Goal: Task Accomplishment & Management: Use online tool/utility

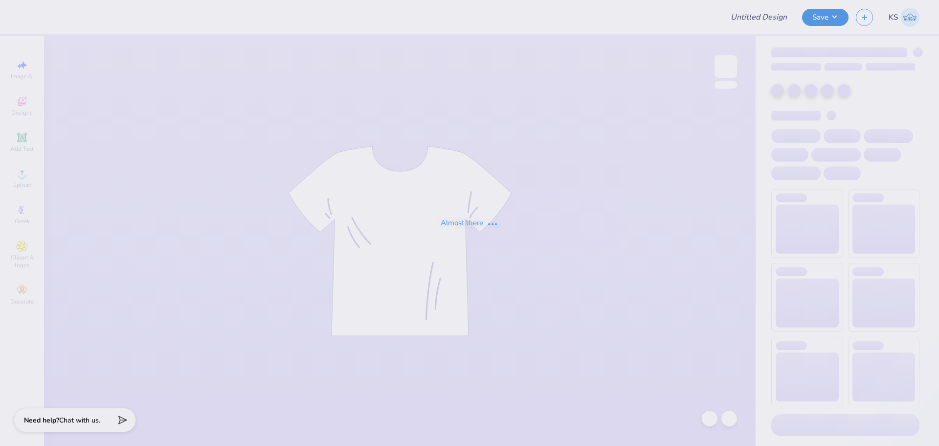
type input "[PERSON_NAME] : [GEOGRAPHIC_DATA]"
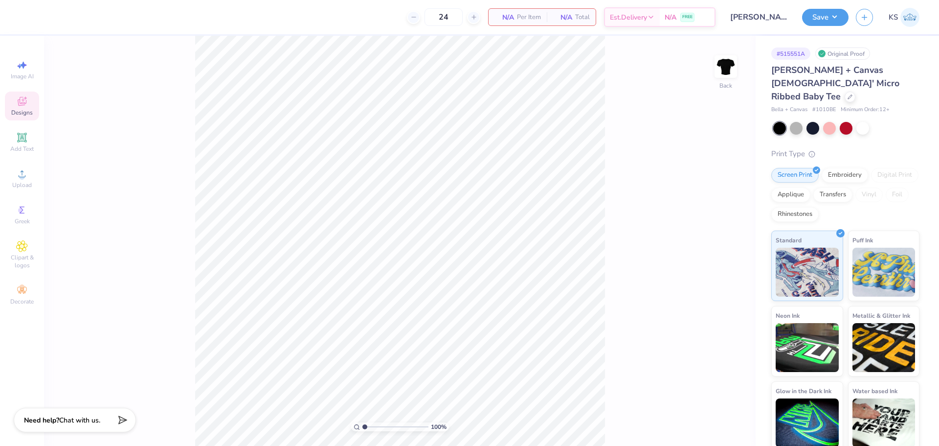
click at [20, 105] on icon at bounding box center [22, 102] width 8 height 6
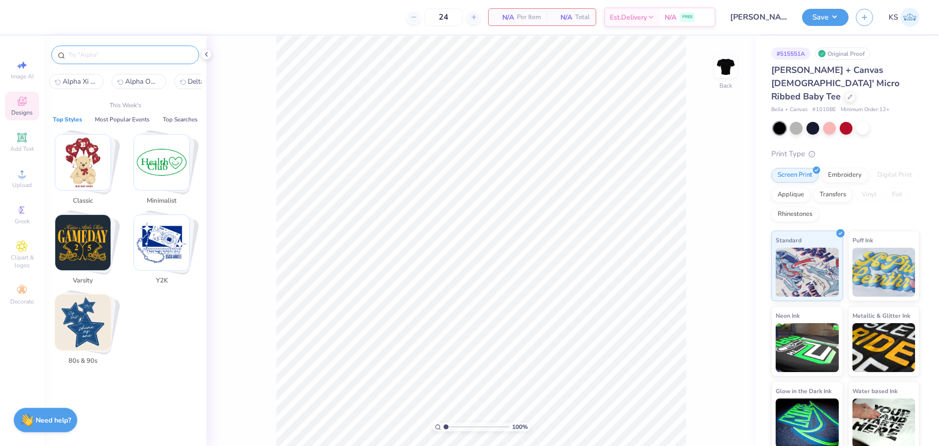
click at [152, 56] on input "text" at bounding box center [130, 55] width 125 height 10
paste input "Zeta Tau Alpha Cute Teddy Bear Drawing Semi Formal Shirt"
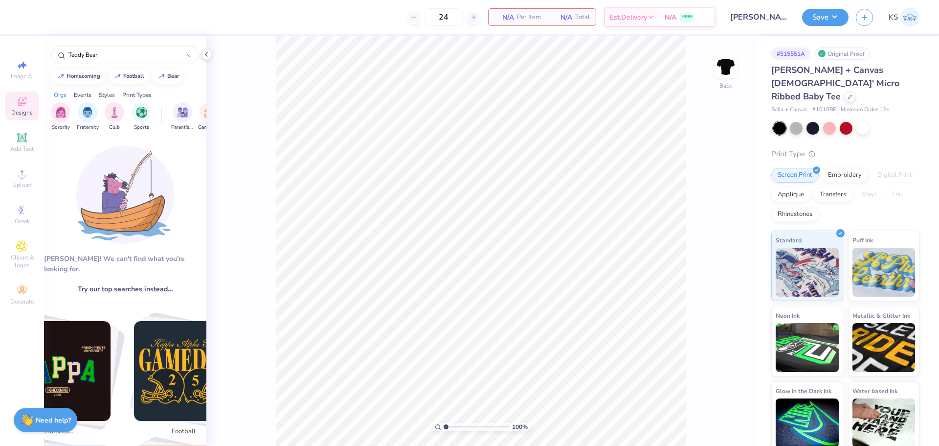
click at [182, 161] on div "Aw fish! We can't find what you're looking for. Try our top searches instead… T…" at bounding box center [125, 292] width 162 height 312
click at [119, 56] on input "Teddy Bear" at bounding box center [127, 55] width 119 height 10
type input "bear"
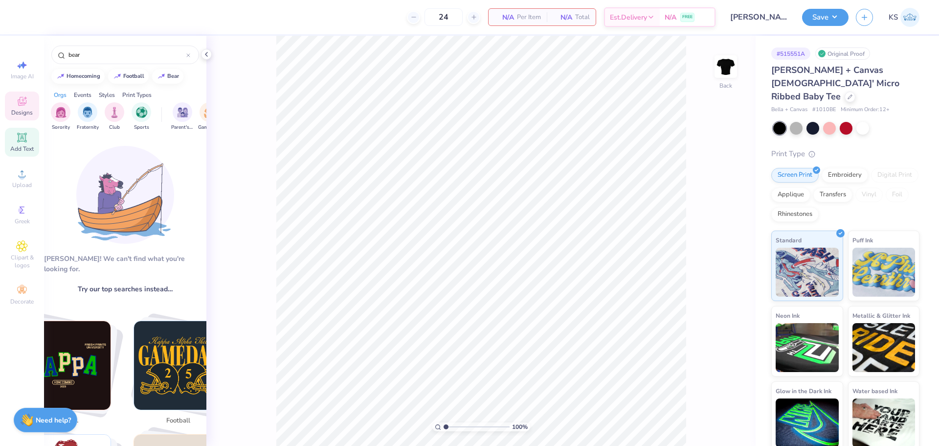
click at [17, 133] on icon at bounding box center [22, 138] width 12 height 12
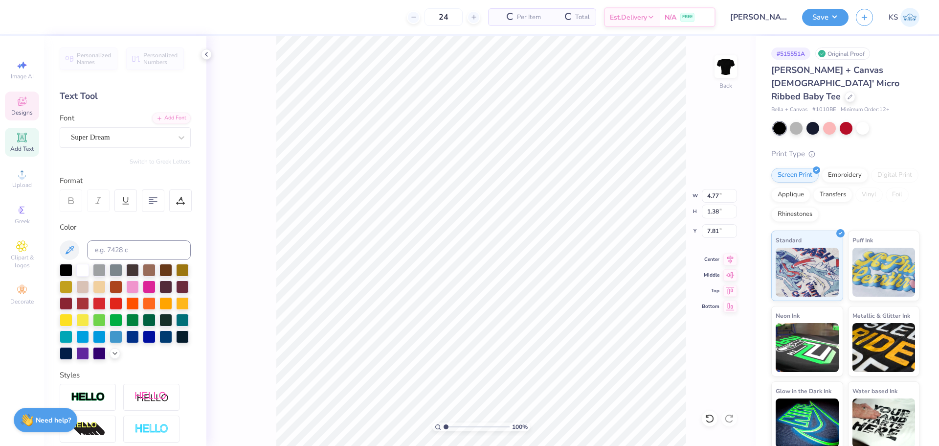
click at [21, 111] on span "Designs" at bounding box center [22, 113] width 22 height 8
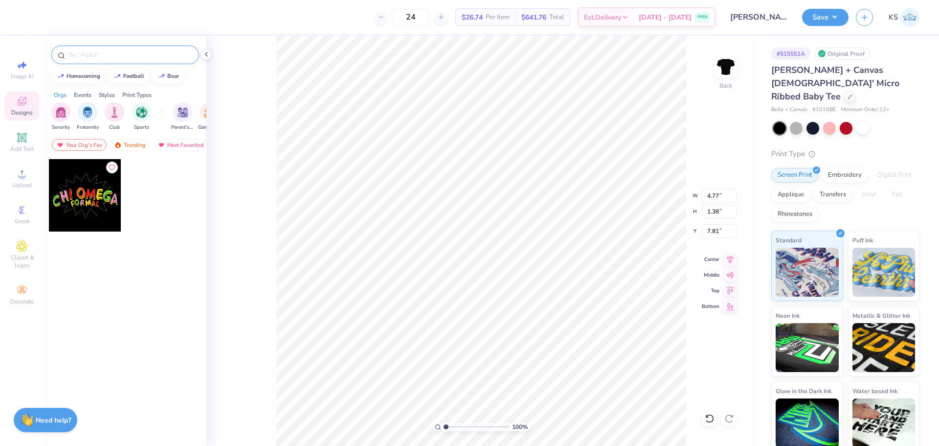
click at [131, 57] on input "text" at bounding box center [130, 55] width 125 height 10
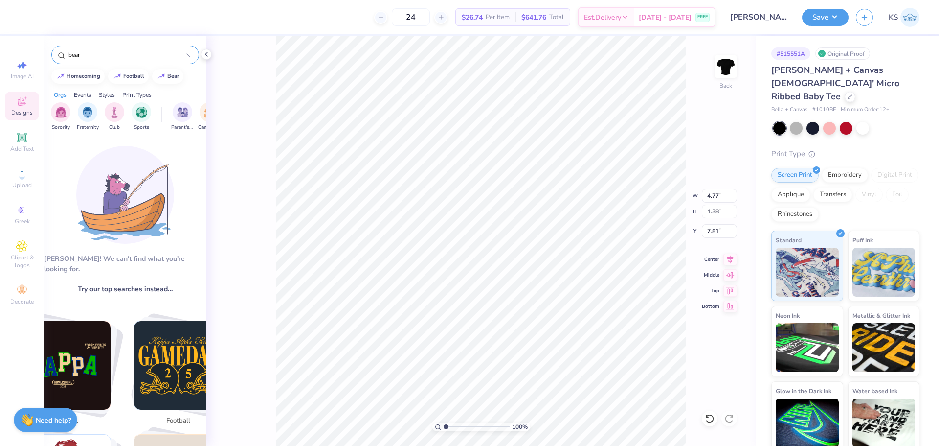
type input "bear"
type input "4.65"
click at [157, 56] on input "bear" at bounding box center [127, 55] width 119 height 10
click at [163, 75] on img at bounding box center [162, 75] width 8 height 6
click at [142, 198] on img at bounding box center [125, 195] width 98 height 98
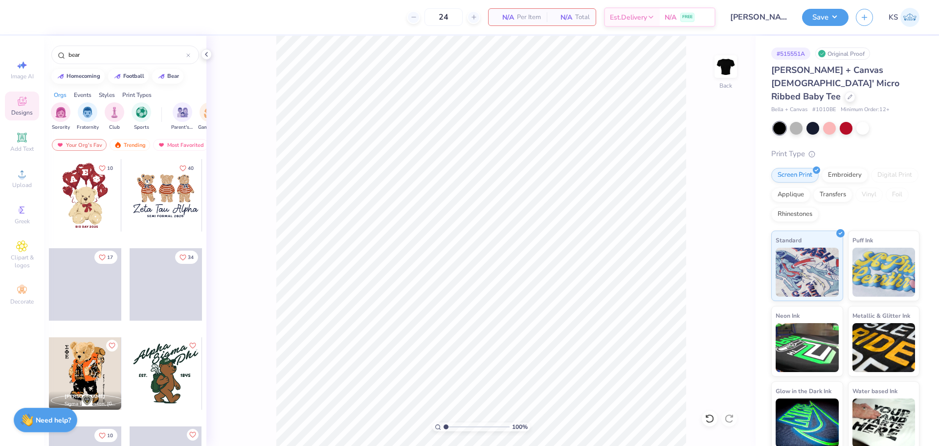
click at [161, 207] on div at bounding box center [166, 195] width 72 height 72
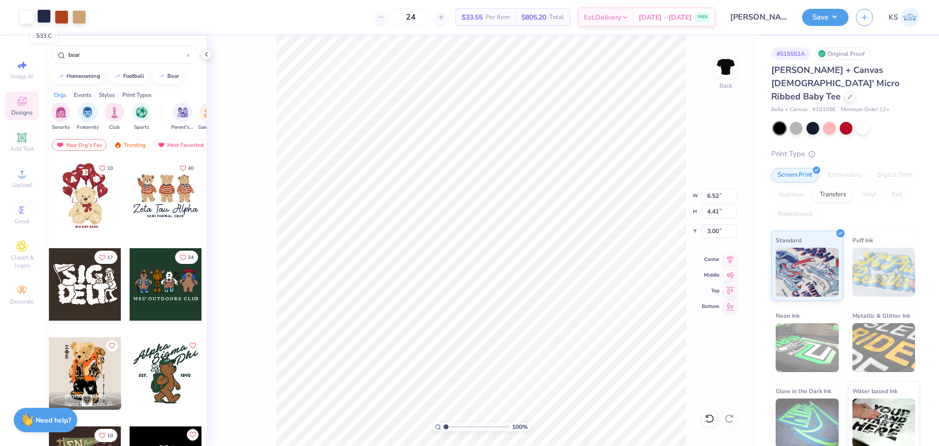
click at [45, 19] on div at bounding box center [44, 16] width 14 height 14
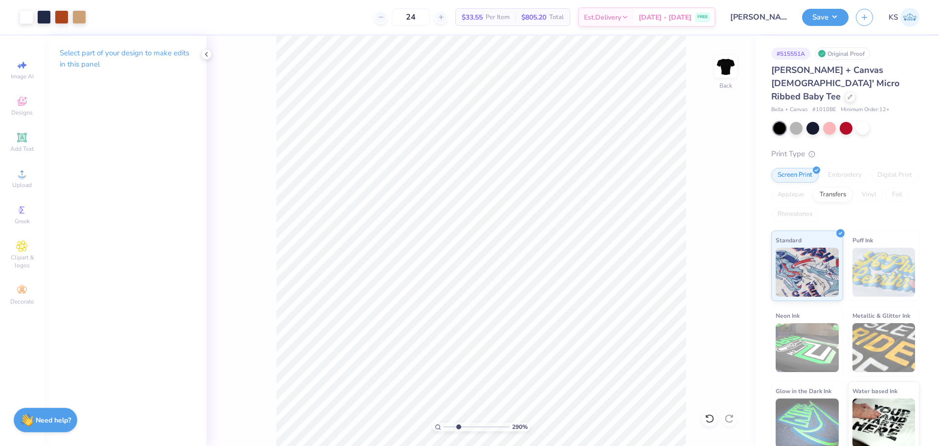
type input "2.9"
click at [458, 428] on input "range" at bounding box center [477, 426] width 66 height 9
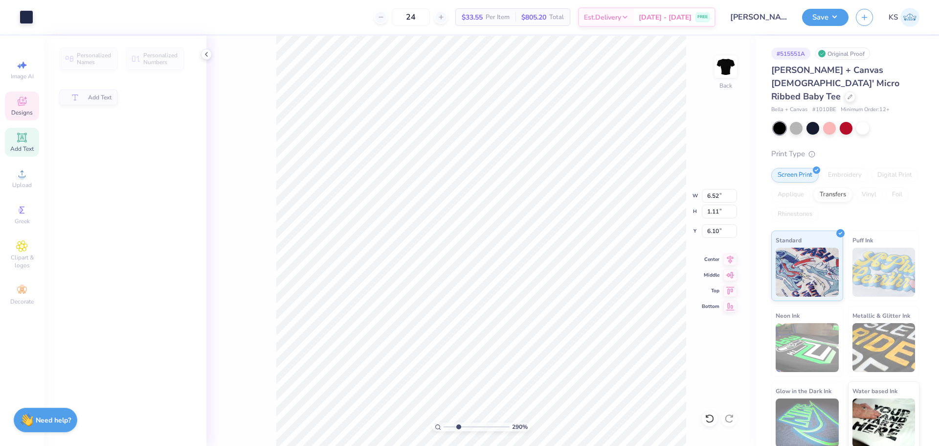
type input "1.11"
type input "6.10"
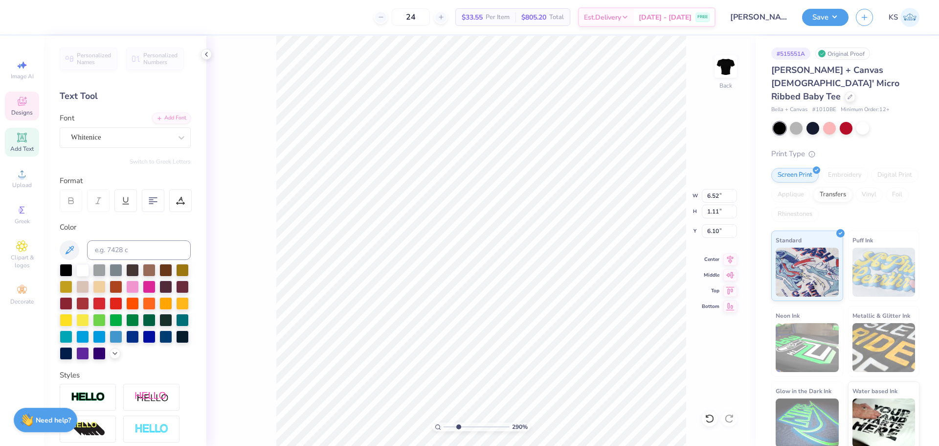
scroll to position [8, 3]
paste textarea "Sigma Sigma Sigm"
type textarea "Sigma Sigma Sigma"
click at [84, 271] on div at bounding box center [82, 269] width 13 height 13
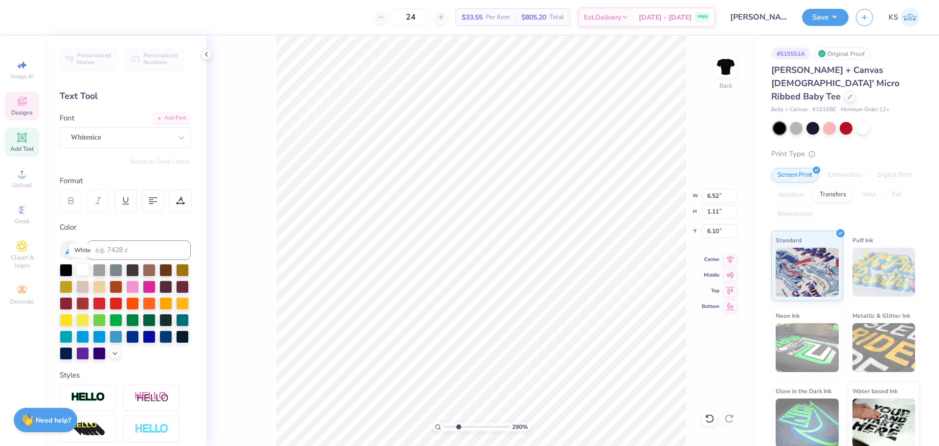
scroll to position [8, 4]
type input "3.66"
type input "0.23"
type input "7.18"
click at [81, 267] on div at bounding box center [82, 269] width 13 height 13
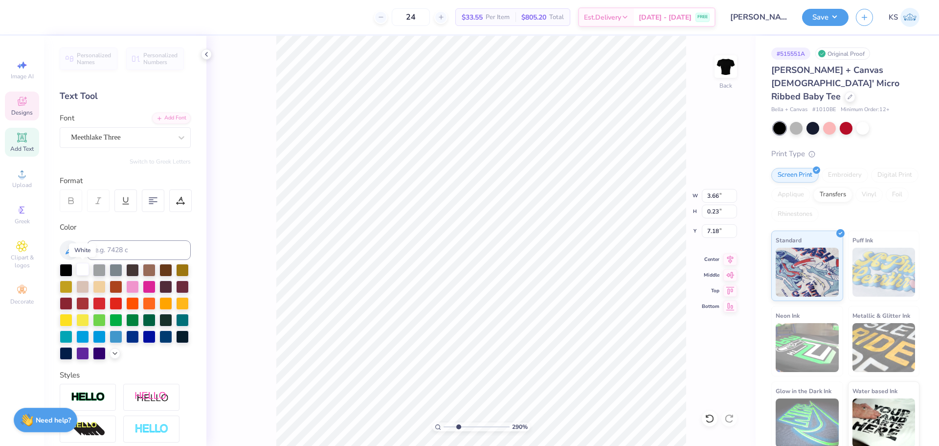
type input "0.22"
type input "7.21"
paste textarea "Est. 1898"
type textarea "Est. 1898"
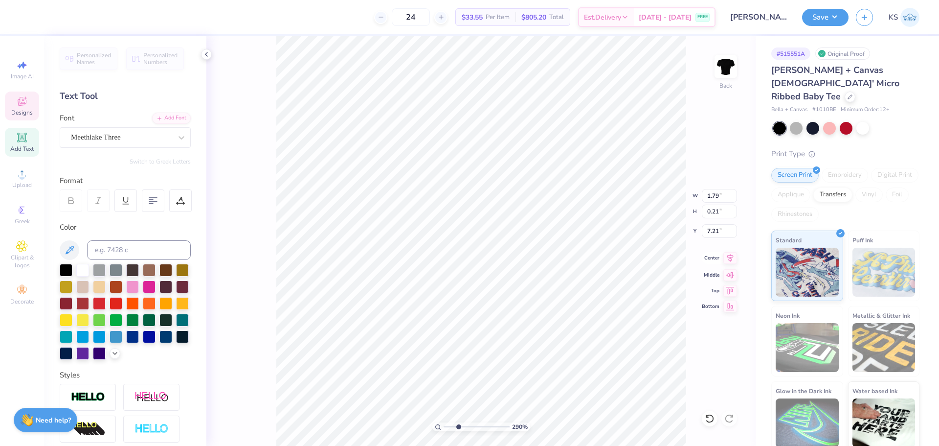
click at [732, 260] on icon at bounding box center [731, 258] width 14 height 12
type input "7.31"
type input "7.82"
type input "1.11"
type input "6.11"
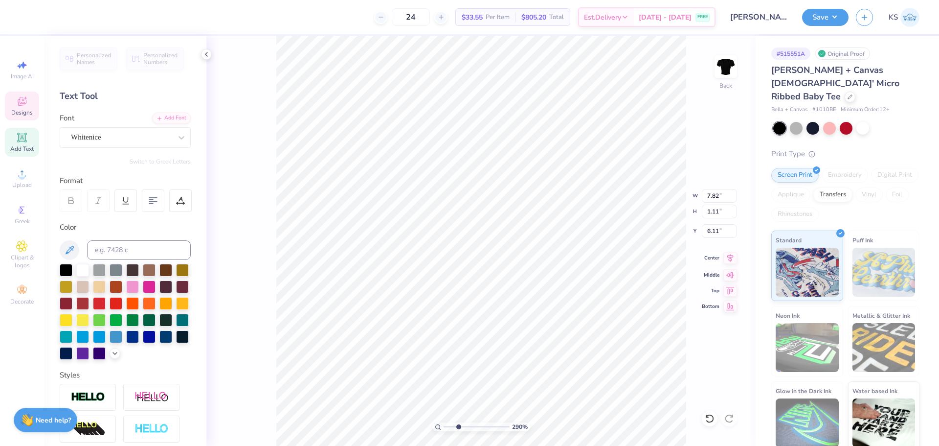
click at [730, 260] on icon at bounding box center [731, 258] width 14 height 12
click at [454, 423] on input "range" at bounding box center [477, 426] width 66 height 9
type input "2.6"
click at [457, 425] on input "range" at bounding box center [477, 426] width 66 height 9
type input "1.84"
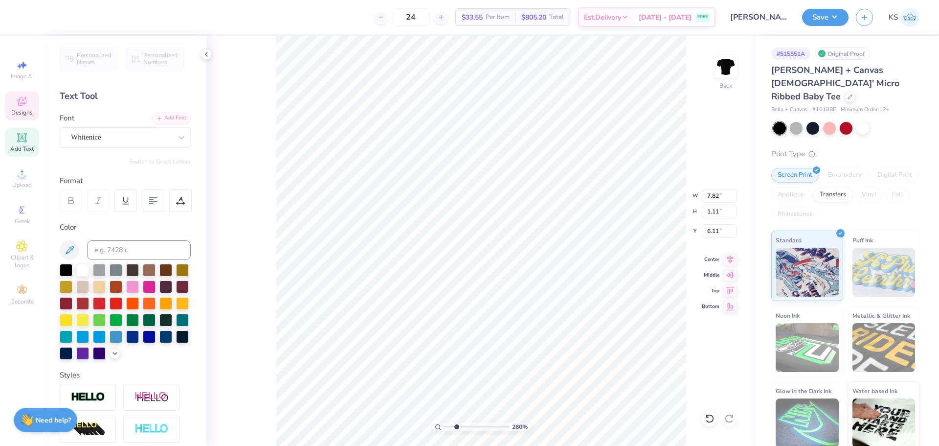
type input "2.71"
type input "3.18"
type input "3.79"
click at [464, 427] on input "range" at bounding box center [477, 426] width 66 height 9
type input "0.86"
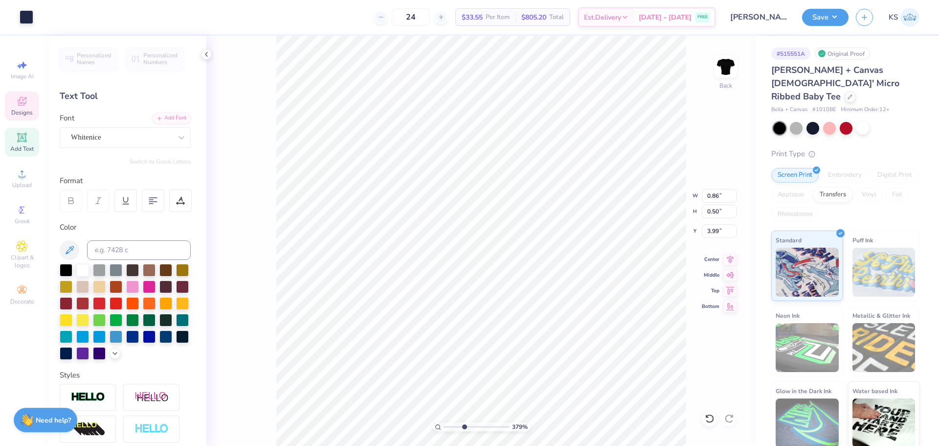
type input "0.50"
type input "3.99"
drag, startPoint x: 466, startPoint y: 427, endPoint x: 484, endPoint y: 424, distance: 18.3
click at [484, 424] on input "range" at bounding box center [477, 426] width 66 height 9
drag, startPoint x: 484, startPoint y: 427, endPoint x: 471, endPoint y: 427, distance: 13.2
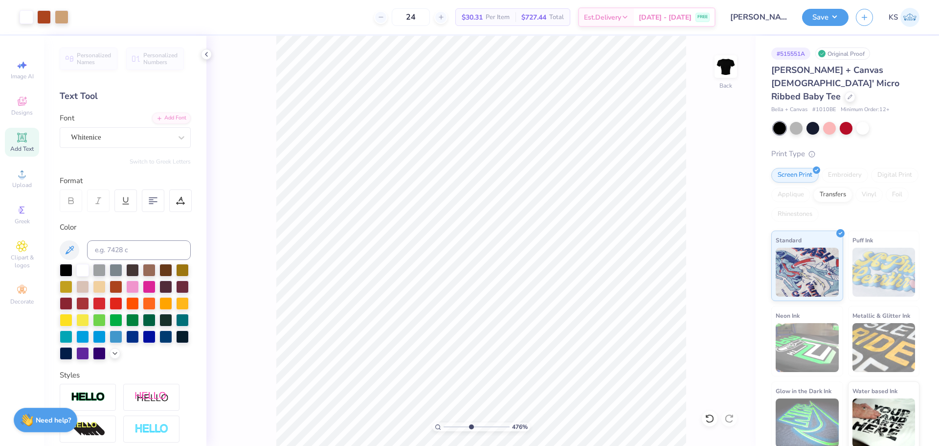
type input "4.76"
click at [471, 427] on input "range" at bounding box center [477, 426] width 66 height 9
click at [711, 417] on icon at bounding box center [710, 418] width 10 height 10
click at [712, 417] on icon at bounding box center [710, 418] width 10 height 10
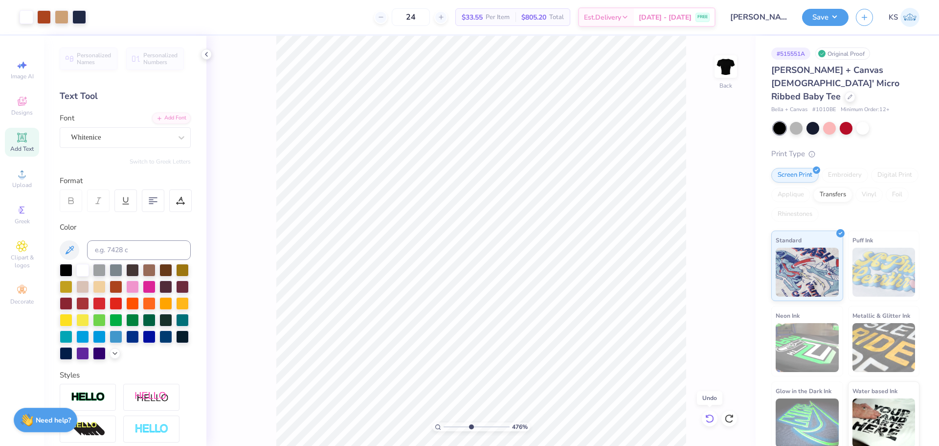
click at [712, 417] on icon at bounding box center [710, 418] width 10 height 10
click at [713, 417] on icon at bounding box center [710, 418] width 8 height 9
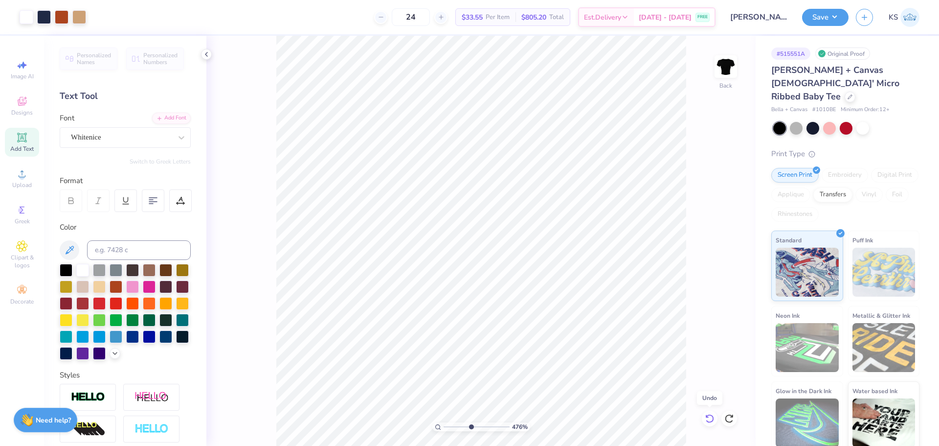
click at [713, 417] on icon at bounding box center [710, 418] width 8 height 9
click at [710, 414] on icon at bounding box center [710, 418] width 10 height 10
click at [730, 417] on icon at bounding box center [730, 418] width 10 height 10
click at [711, 415] on icon at bounding box center [710, 418] width 8 height 9
type input "3.31"
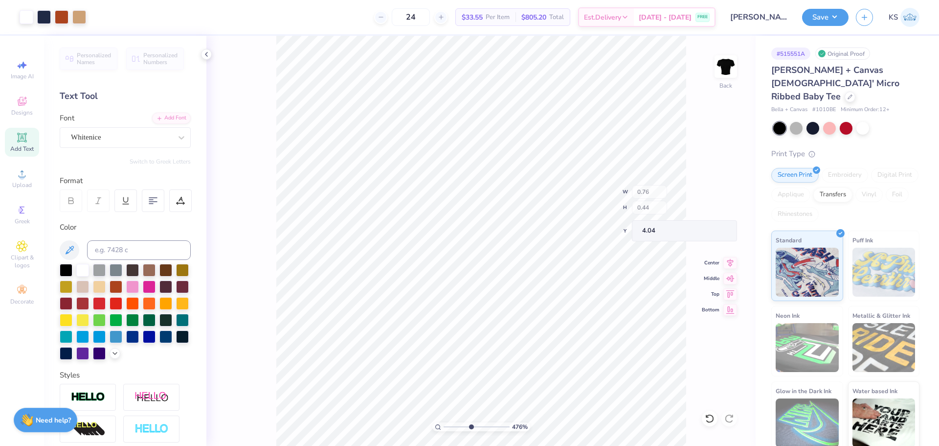
type input "4.23"
type input "4.25"
type input "5.16"
type input "1.58"
type input "2.90"
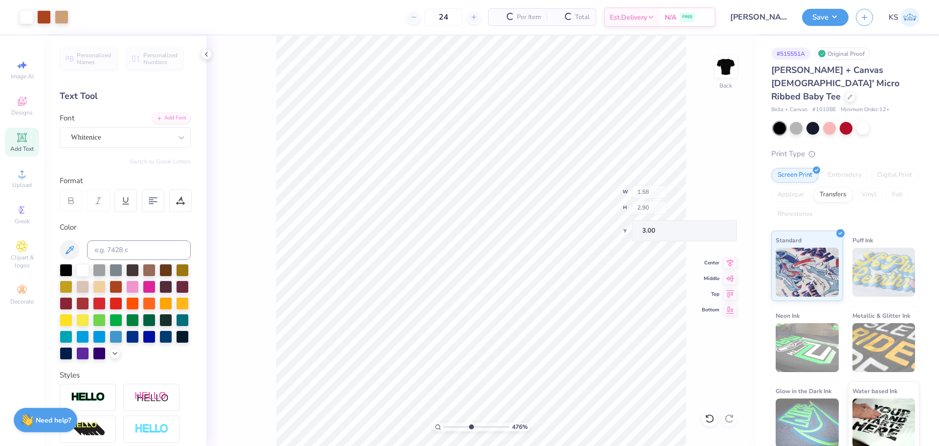
type input "3.14"
drag, startPoint x: 470, startPoint y: 424, endPoint x: 463, endPoint y: 424, distance: 6.9
type input "3.64"
click at [463, 424] on input "range" at bounding box center [477, 426] width 66 height 9
click at [453, 333] on li "Group" at bounding box center [429, 338] width 77 height 19
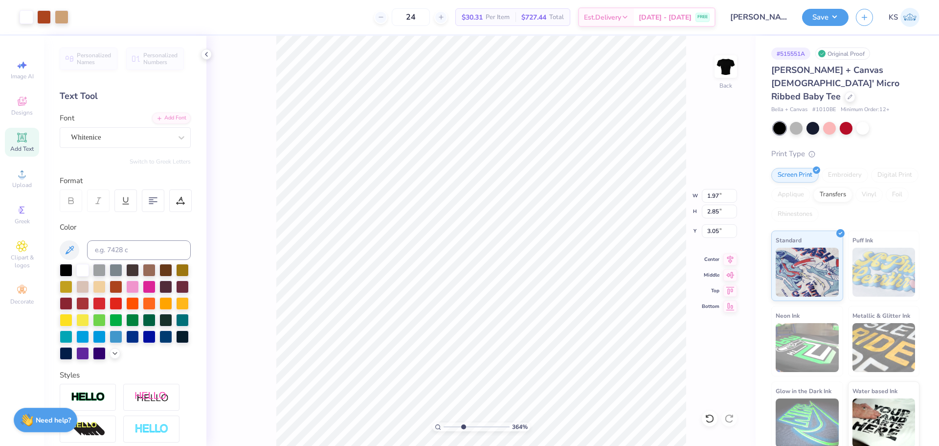
type input "1.60"
type input "2.82"
type input "3.08"
click at [555, 337] on li "Group" at bounding box center [554, 338] width 77 height 19
type input "1.71"
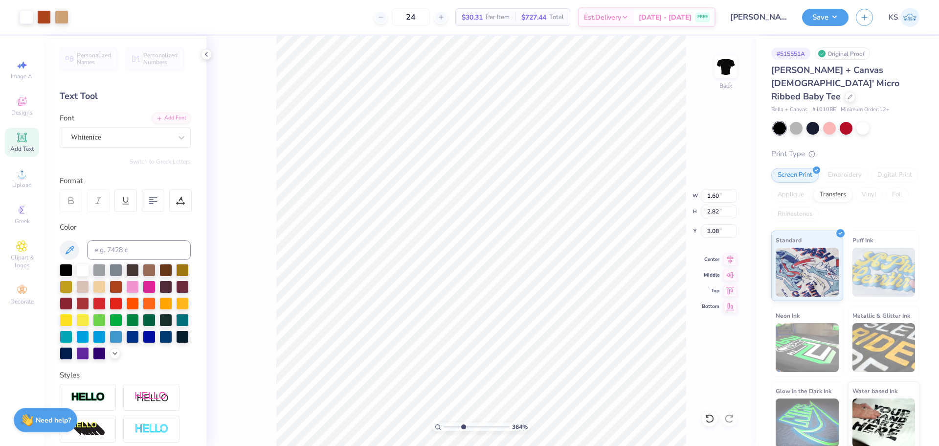
type input "2.84"
type input "3.07"
click at [645, 340] on li "Group" at bounding box center [656, 338] width 77 height 19
drag, startPoint x: 426, startPoint y: 427, endPoint x: 382, endPoint y: 425, distance: 44.1
type input "1"
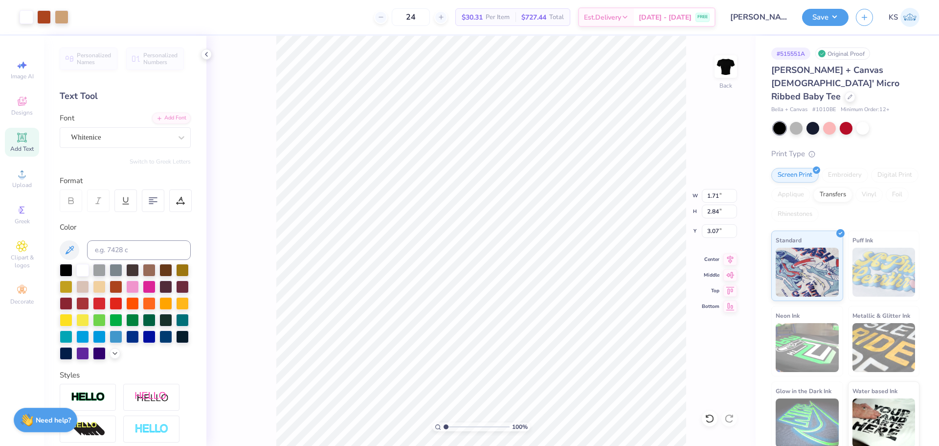
click at [444, 425] on input "range" at bounding box center [477, 426] width 66 height 9
type input "5.76"
type input "2.86"
type input "3.05"
click at [732, 256] on icon at bounding box center [731, 258] width 14 height 12
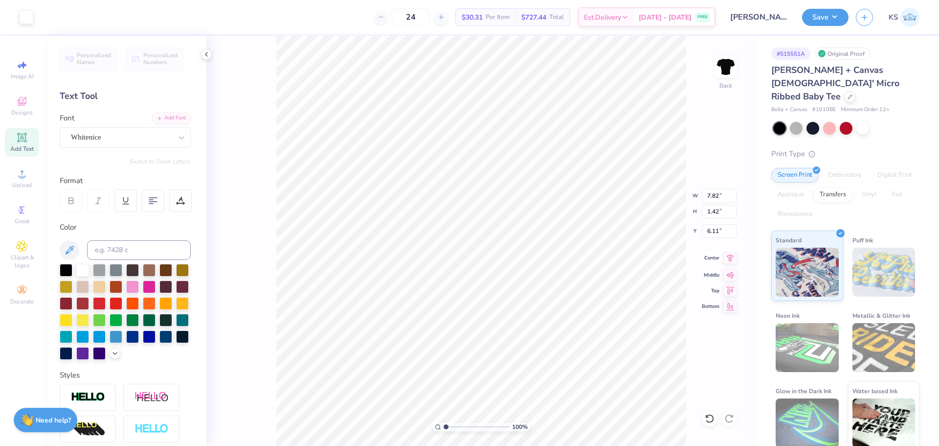
click at [728, 256] on icon at bounding box center [731, 257] width 6 height 8
type input "4.47"
type input "3.05"
click at [722, 199] on input "7.82" at bounding box center [719, 196] width 35 height 14
type input "8.00"
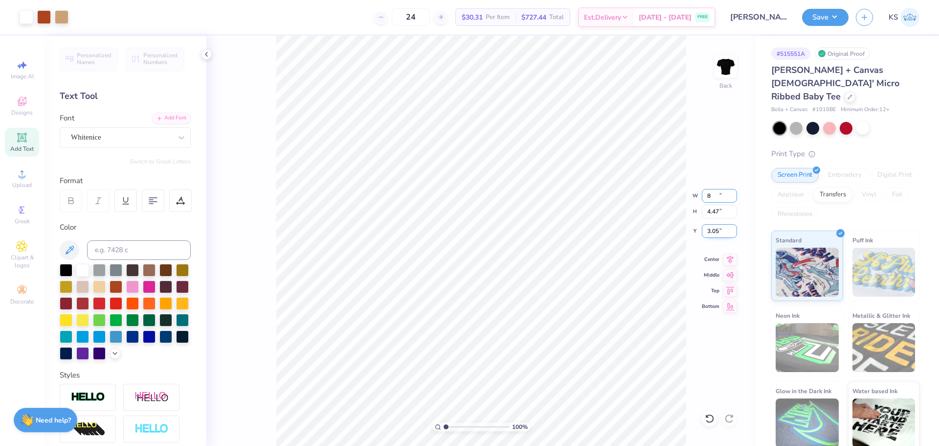
type input "4.58"
click at [726, 231] on input "3.00" at bounding box center [719, 231] width 35 height 14
type input "3.00"
drag, startPoint x: 452, startPoint y: 426, endPoint x: 430, endPoint y: 427, distance: 22.0
click at [444, 427] on input "range" at bounding box center [477, 426] width 66 height 9
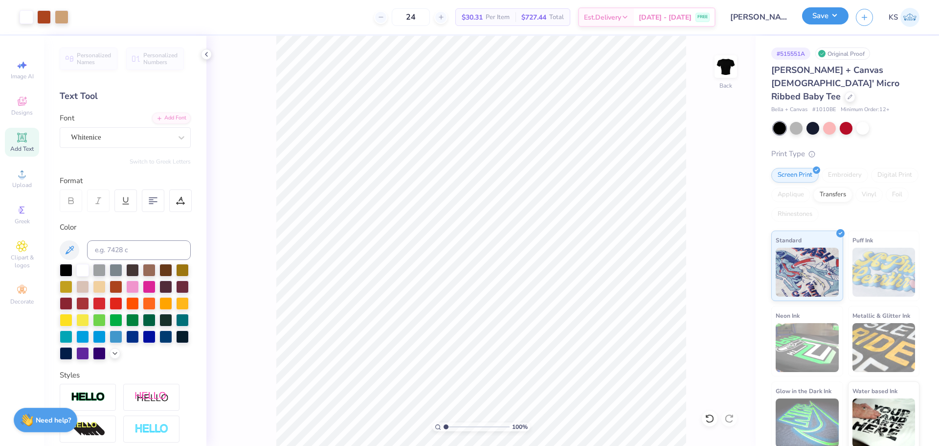
click at [825, 18] on button "Save" at bounding box center [825, 15] width 46 height 17
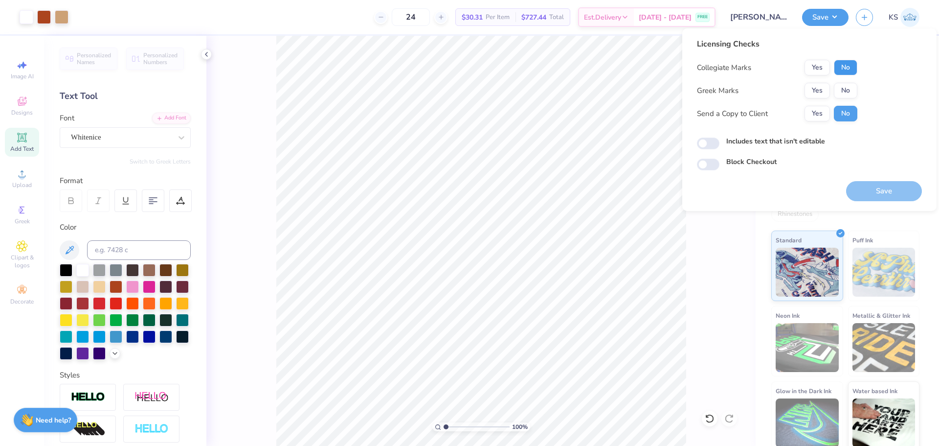
click at [852, 66] on button "No" at bounding box center [845, 68] width 23 height 16
click at [813, 91] on button "Yes" at bounding box center [817, 91] width 25 height 16
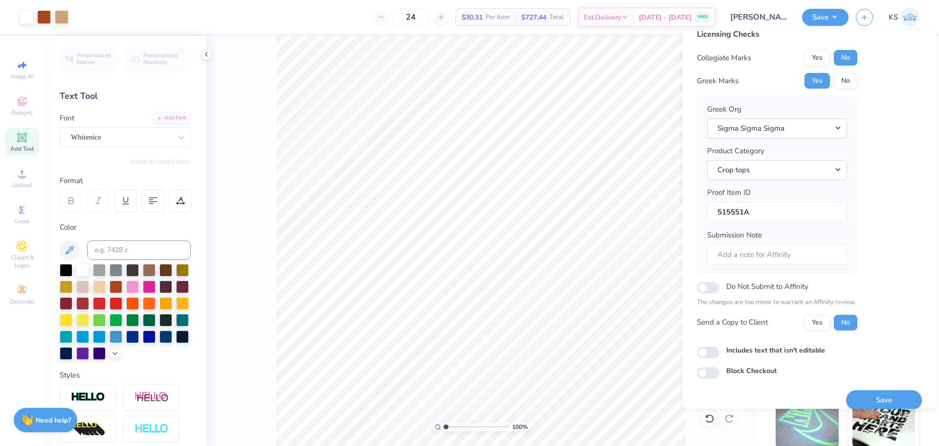
scroll to position [22, 0]
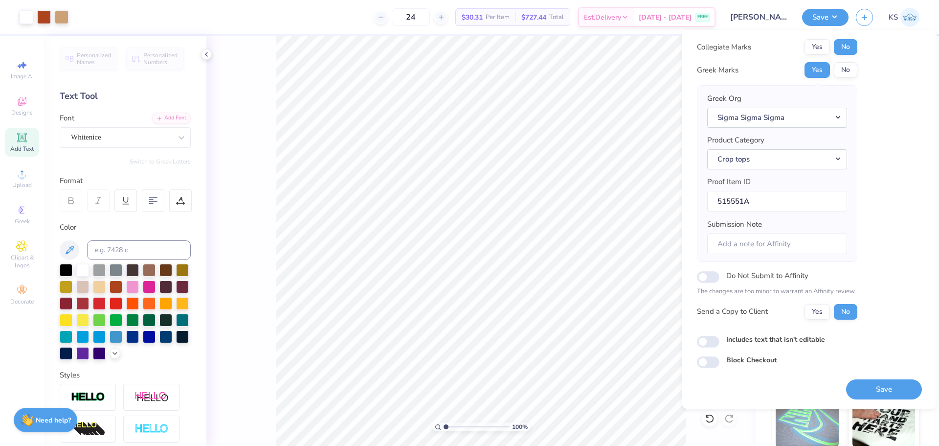
drag, startPoint x: 874, startPoint y: 388, endPoint x: 880, endPoint y: 390, distance: 6.7
click at [875, 388] on button "Save" at bounding box center [885, 389] width 76 height 20
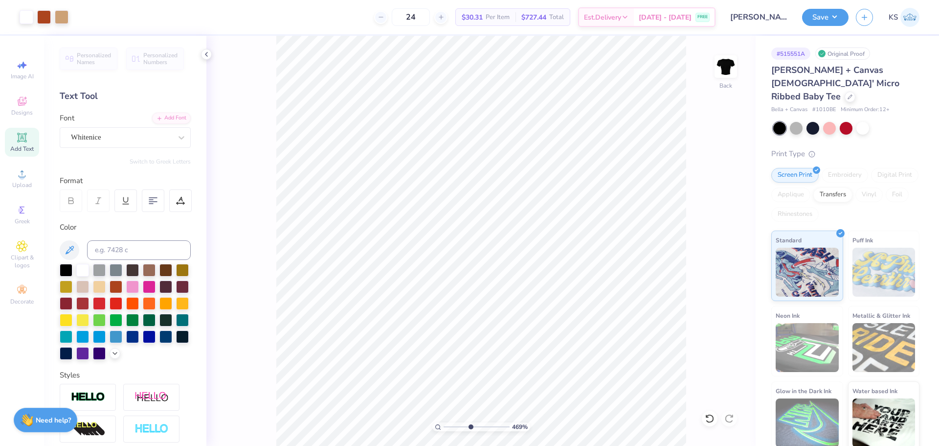
drag, startPoint x: 476, startPoint y: 430, endPoint x: 470, endPoint y: 430, distance: 5.4
type input "4.69"
click at [470, 430] on input "range" at bounding box center [477, 426] width 66 height 9
click at [59, 20] on div at bounding box center [62, 16] width 14 height 14
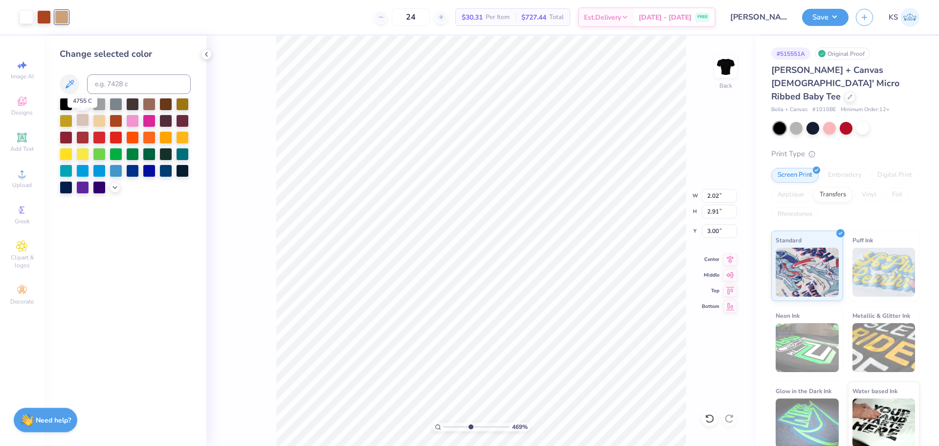
click at [84, 119] on div at bounding box center [82, 120] width 13 height 13
click at [710, 418] on icon at bounding box center [710, 418] width 10 height 10
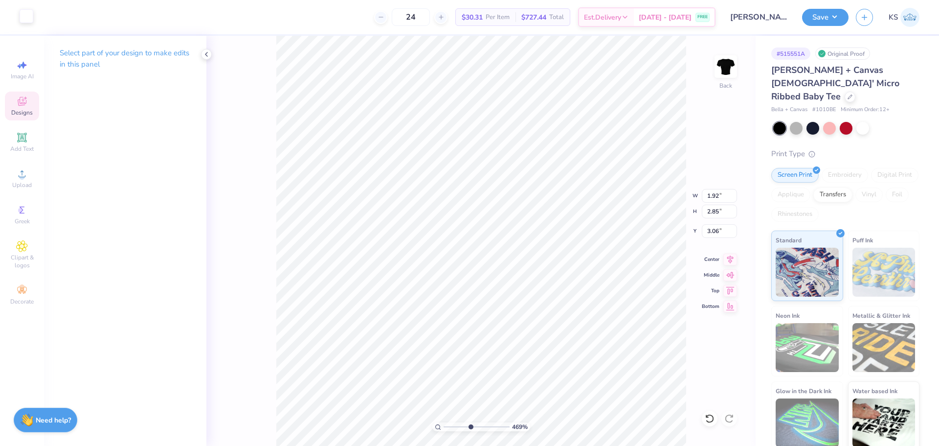
click at [30, 15] on div at bounding box center [27, 16] width 14 height 14
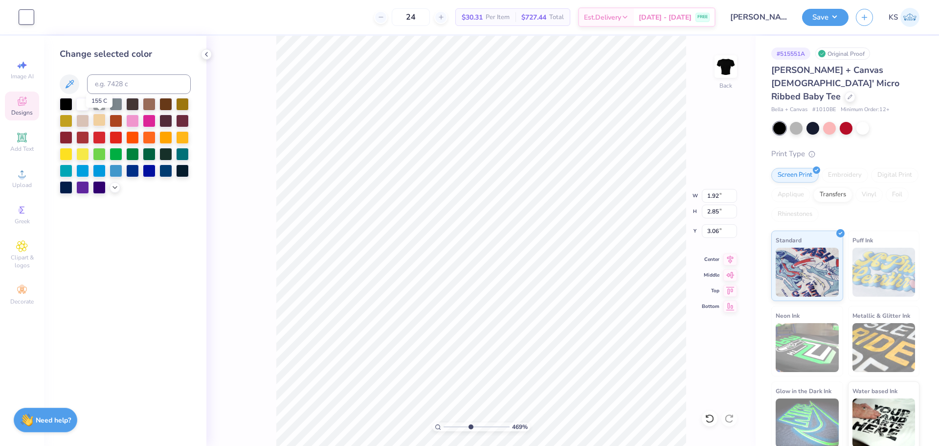
click at [99, 124] on div at bounding box center [99, 120] width 13 height 13
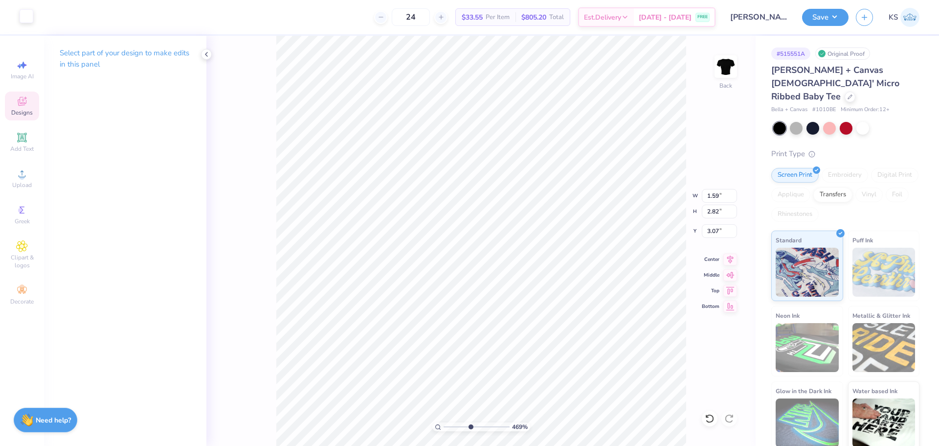
click at [24, 13] on div at bounding box center [27, 16] width 14 height 14
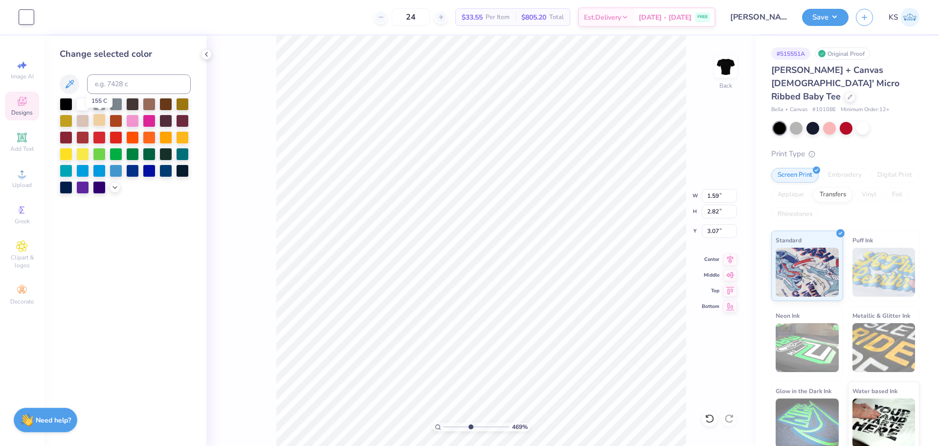
click at [101, 122] on div at bounding box center [99, 120] width 13 height 13
click at [116, 187] on icon at bounding box center [115, 187] width 8 height 8
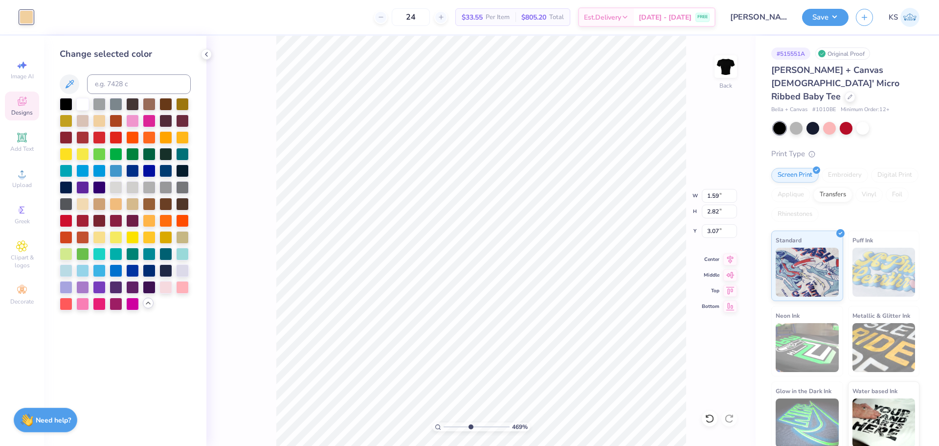
type input "1.75"
type input "2.91"
type input "3.02"
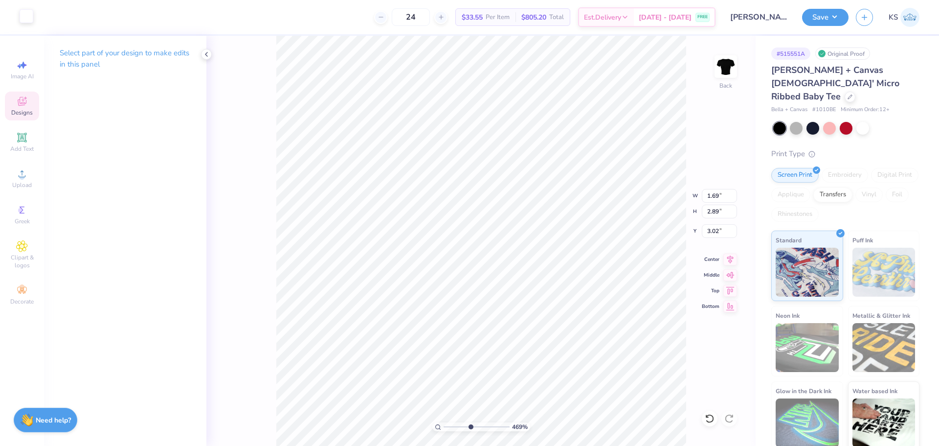
click at [24, 14] on div at bounding box center [27, 16] width 14 height 14
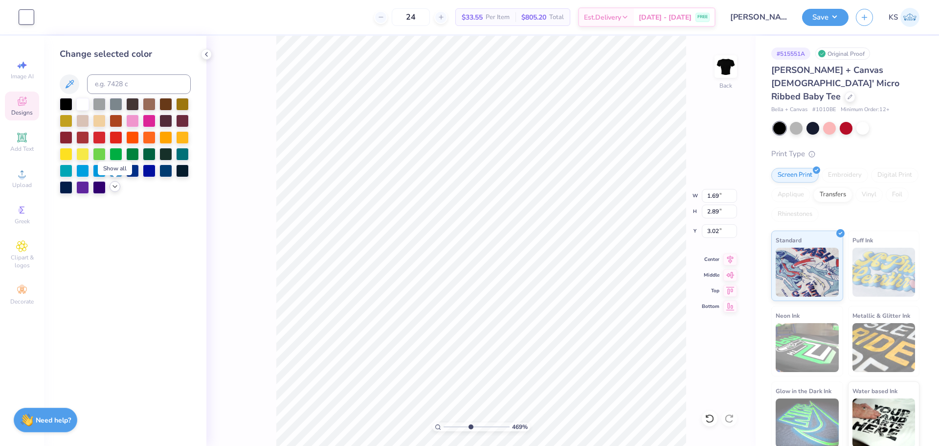
click at [115, 185] on icon at bounding box center [115, 187] width 8 height 8
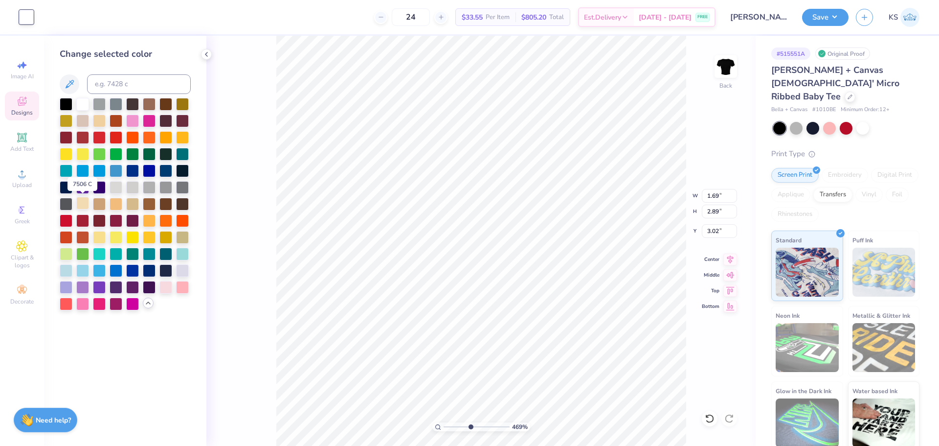
click at [84, 200] on div at bounding box center [82, 203] width 13 height 13
click at [133, 202] on div at bounding box center [132, 203] width 13 height 13
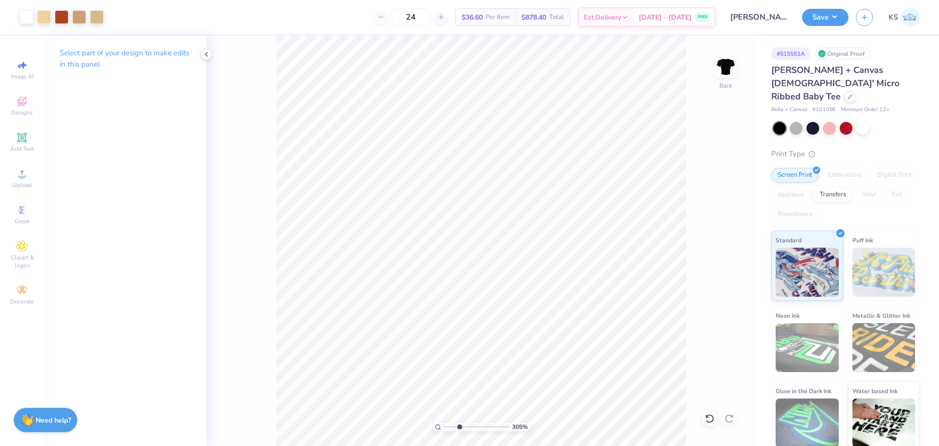
drag, startPoint x: 467, startPoint y: 428, endPoint x: 459, endPoint y: 428, distance: 7.3
type input "3.05"
click at [459, 428] on input "range" at bounding box center [477, 426] width 66 height 9
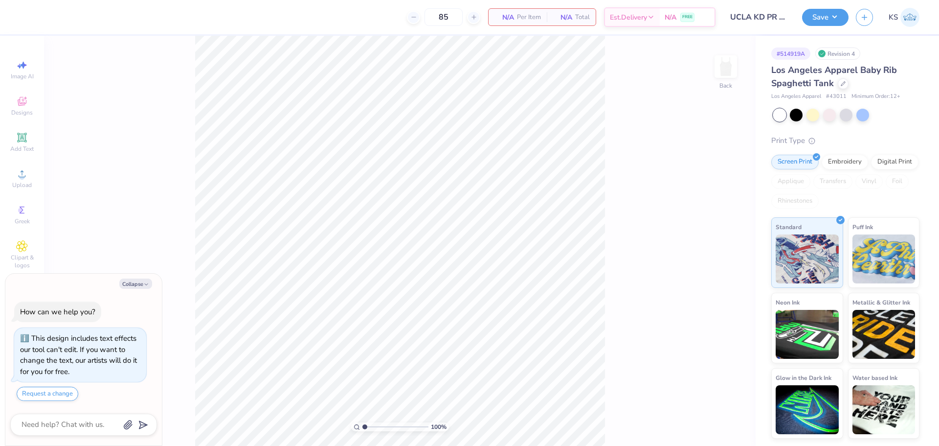
type textarea "x"
drag, startPoint x: 369, startPoint y: 429, endPoint x: 375, endPoint y: 422, distance: 8.7
type input "2.53"
click at [375, 422] on input "range" at bounding box center [396, 426] width 66 height 9
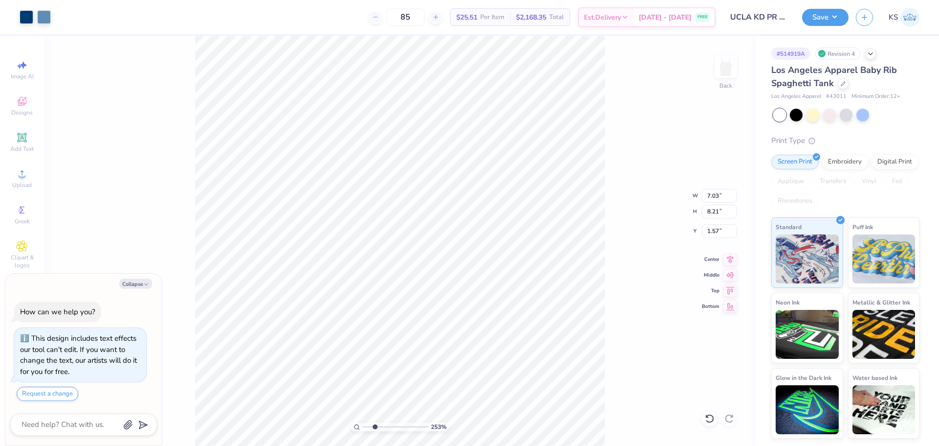
type textarea "x"
drag, startPoint x: 373, startPoint y: 424, endPoint x: 357, endPoint y: 422, distance: 16.8
type input "1"
click at [363, 422] on input "range" at bounding box center [396, 426] width 66 height 9
type textarea "x"
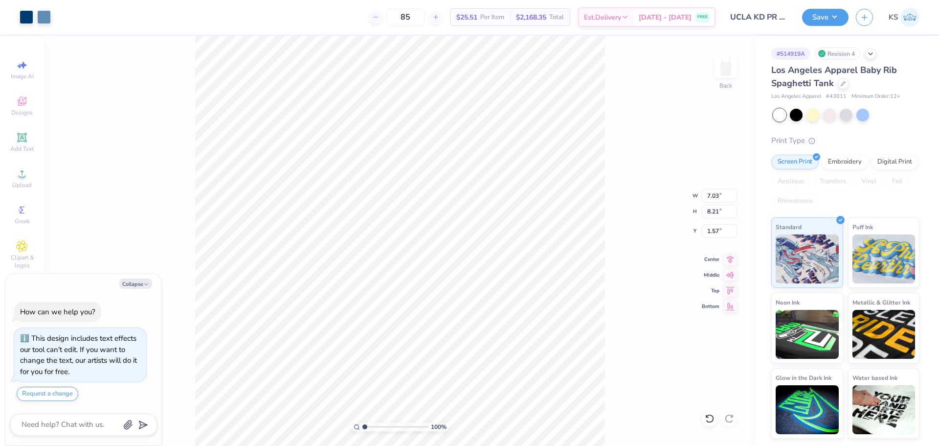
type input "2.15"
click at [372, 427] on input "range" at bounding box center [396, 426] width 66 height 9
type textarea "x"
type input "0.53"
type input "0.81"
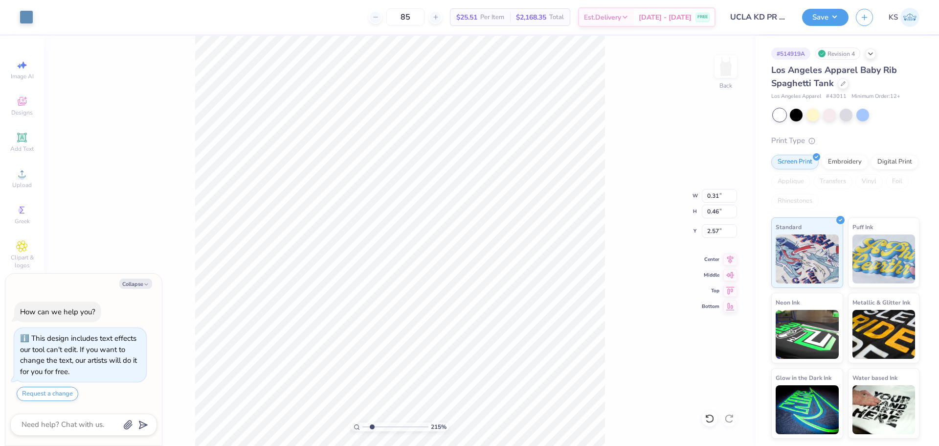
type input "2.98"
type textarea "x"
click at [378, 427] on input "range" at bounding box center [396, 426] width 66 height 9
drag, startPoint x: 375, startPoint y: 426, endPoint x: 381, endPoint y: 426, distance: 5.9
type input "3.5"
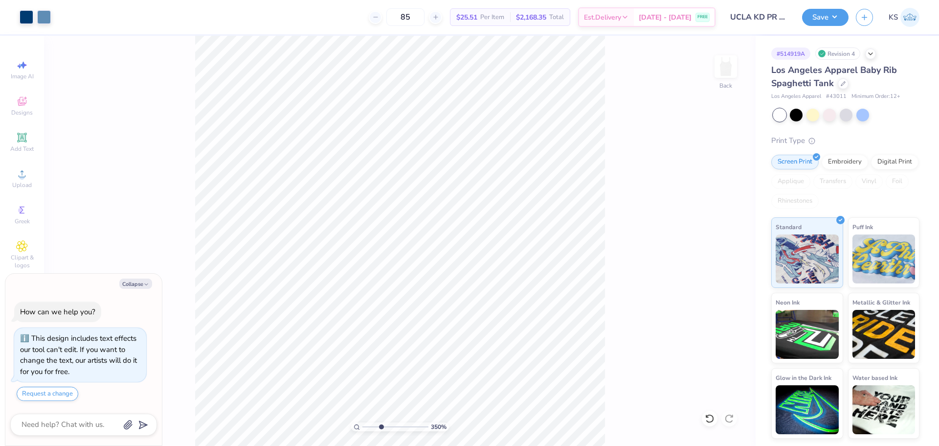
click at [381, 426] on input "range" at bounding box center [396, 426] width 66 height 9
type textarea "x"
drag, startPoint x: 381, startPoint y: 425, endPoint x: 347, endPoint y: 419, distance: 34.4
type input "1"
click at [363, 422] on input "range" at bounding box center [396, 426] width 66 height 9
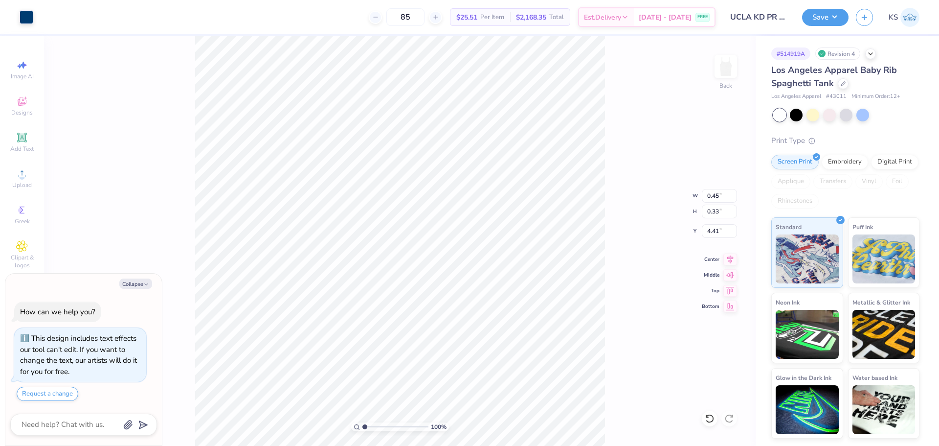
type textarea "x"
type input "7.03"
type input "8.21"
type input "1.57"
type textarea "x"
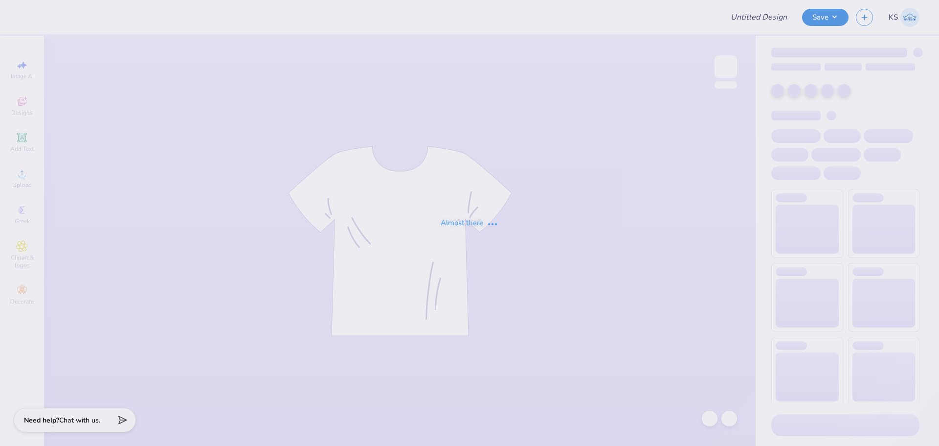
type input "UCLA KD PR F25"
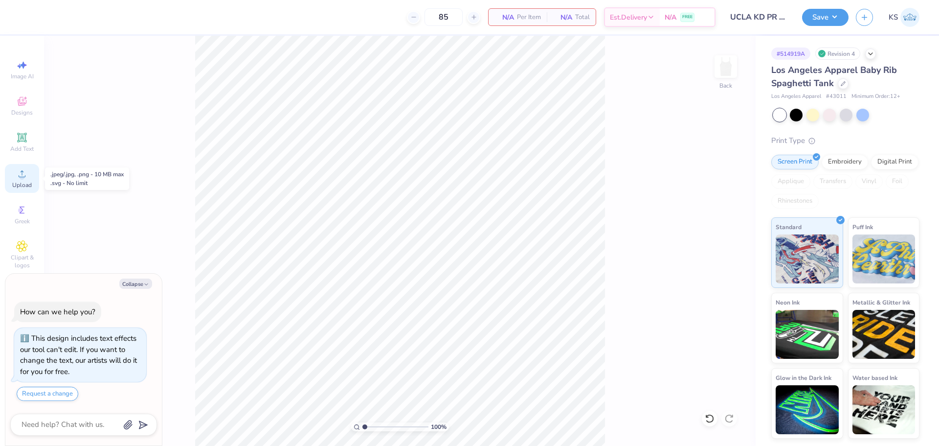
click at [26, 172] on icon at bounding box center [22, 174] width 12 height 12
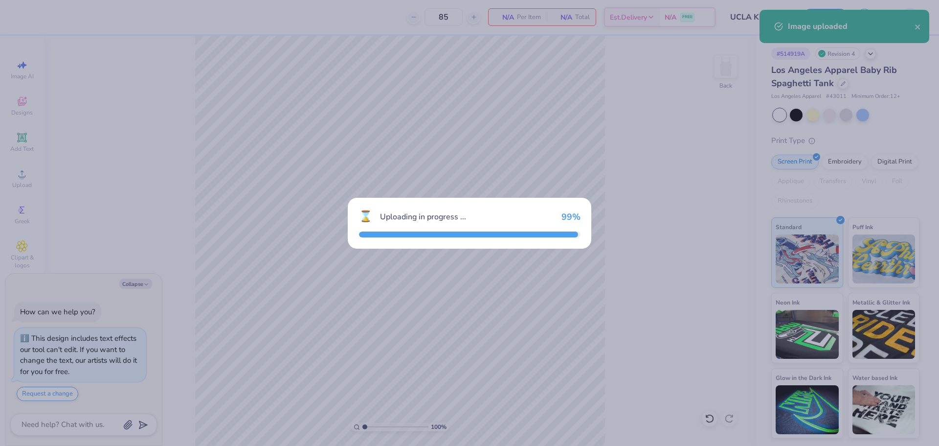
type textarea "x"
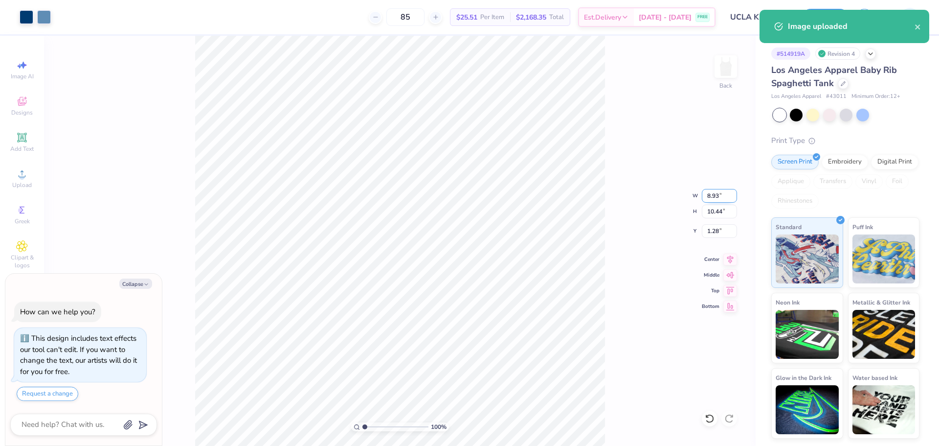
click at [725, 192] on input "8.93" at bounding box center [719, 196] width 35 height 14
type input "7"
type textarea "x"
type input "7.00"
type input "8.18"
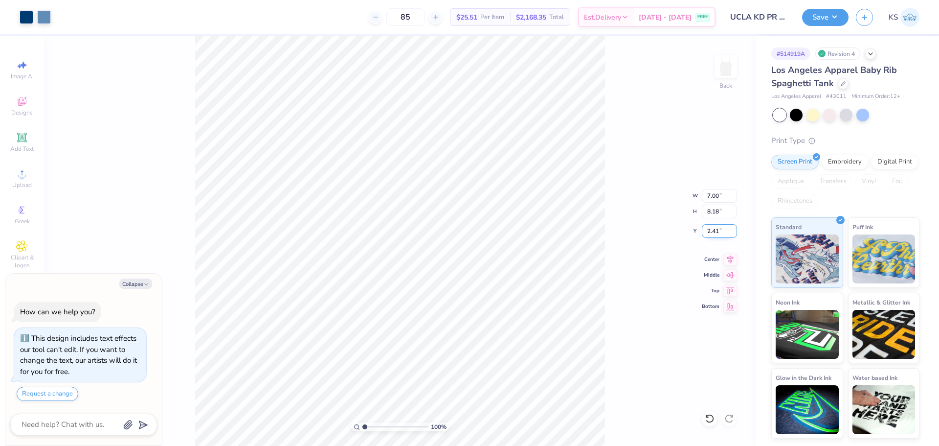
click at [720, 230] on input "2.41" at bounding box center [719, 231] width 35 height 14
type input "1.5"
type textarea "x"
type input "1.50"
click at [825, 13] on button "Save" at bounding box center [825, 15] width 46 height 17
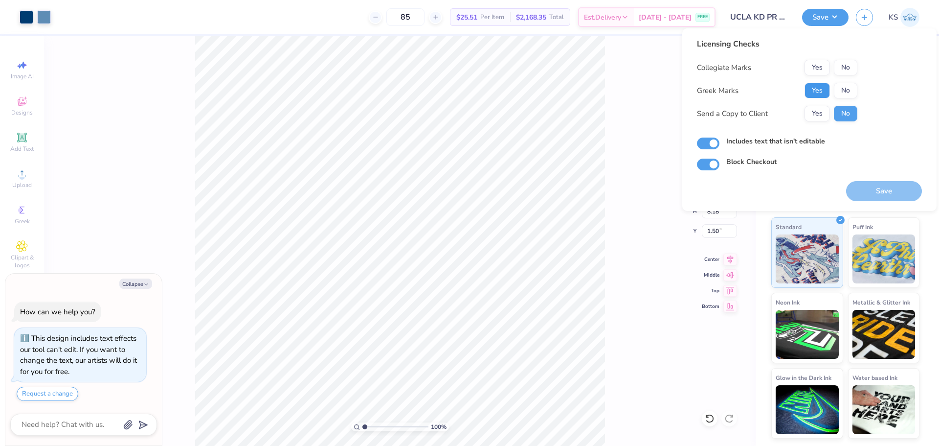
click at [823, 88] on button "Yes" at bounding box center [817, 91] width 25 height 16
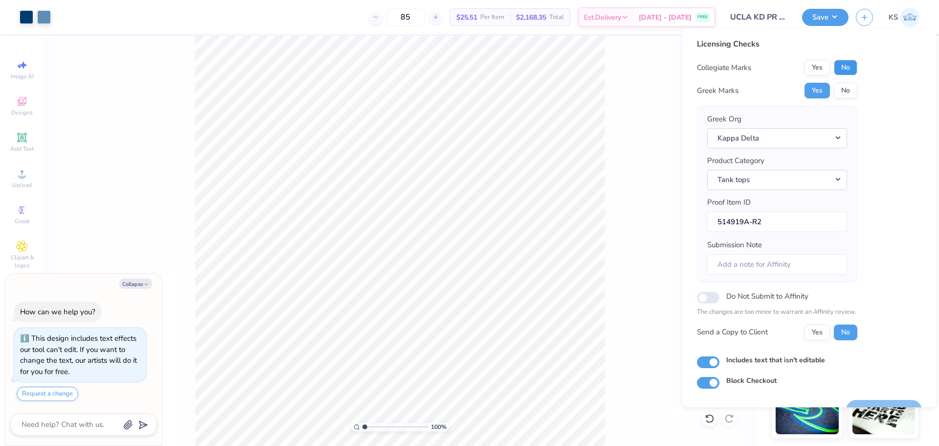
click at [851, 68] on button "No" at bounding box center [845, 68] width 23 height 16
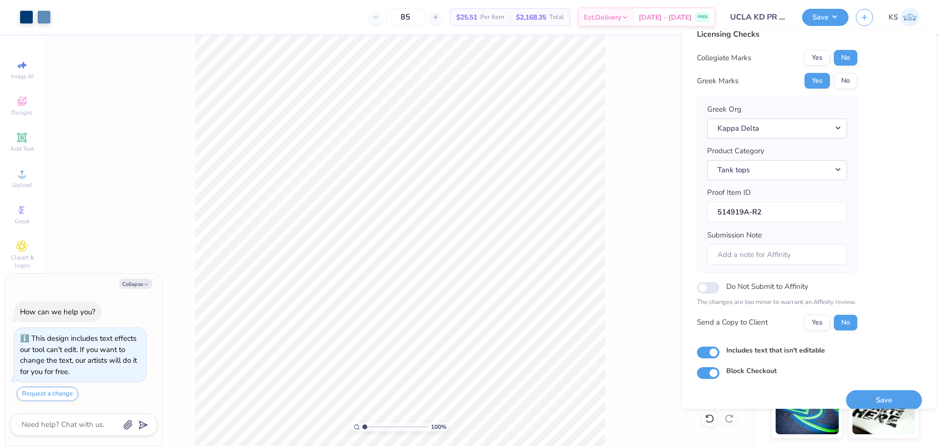
scroll to position [22, 0]
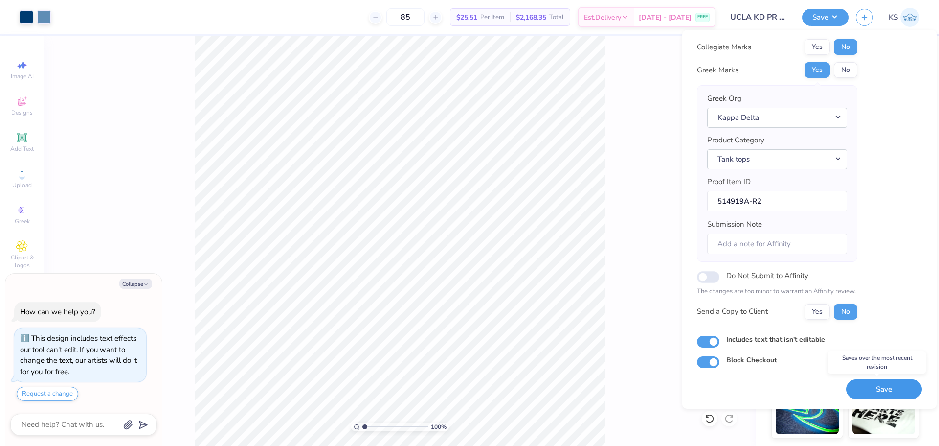
click at [886, 386] on button "Save" at bounding box center [885, 389] width 76 height 20
type textarea "x"
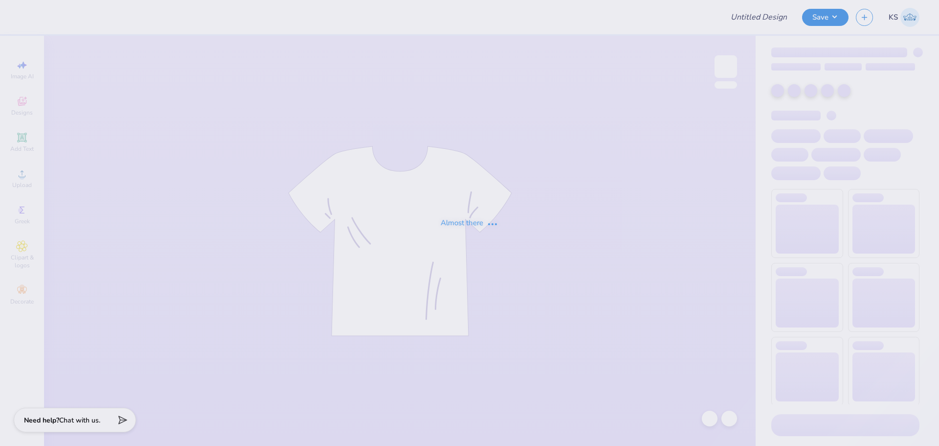
type input "DPHIE Hoco 2025"
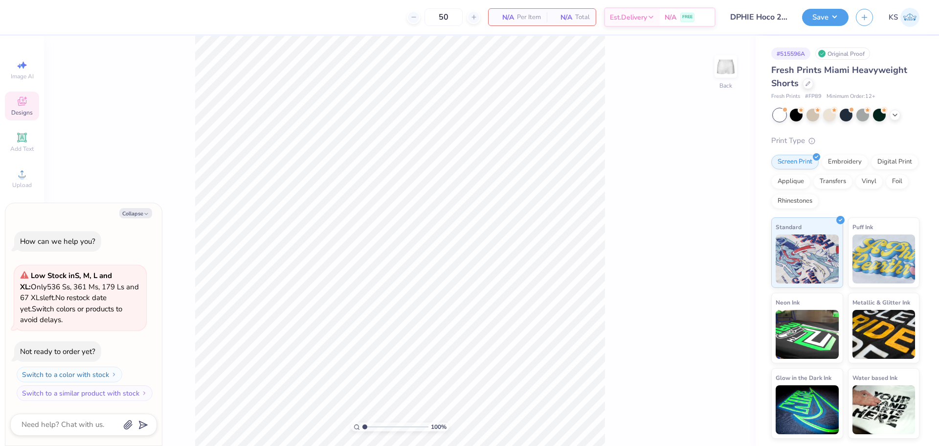
click at [30, 111] on span "Designs" at bounding box center [22, 113] width 22 height 8
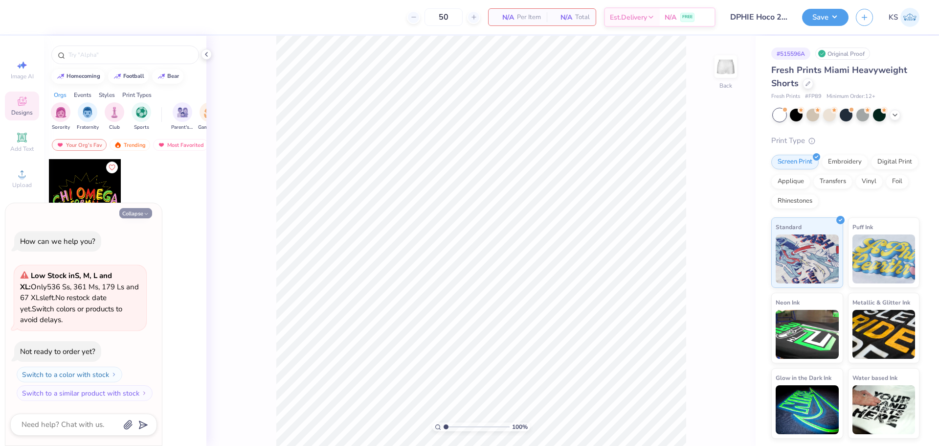
click at [132, 214] on button "Collapse" at bounding box center [135, 213] width 33 height 10
type textarea "x"
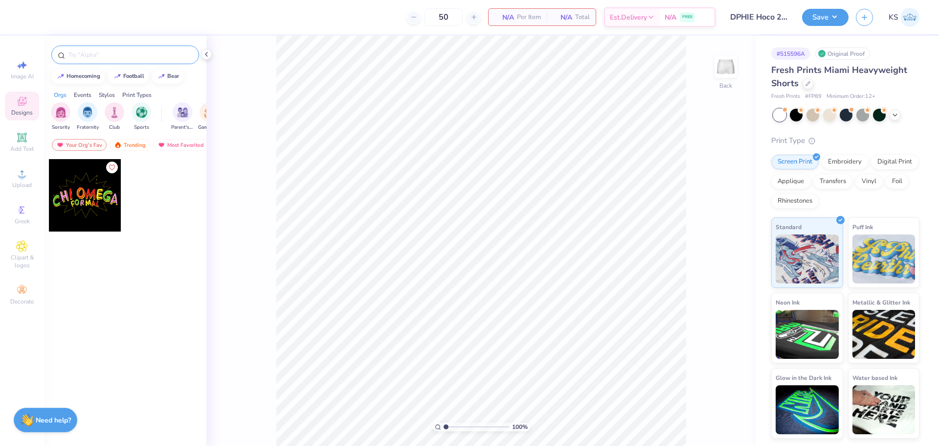
click at [137, 52] on input "text" at bounding box center [130, 55] width 125 height 10
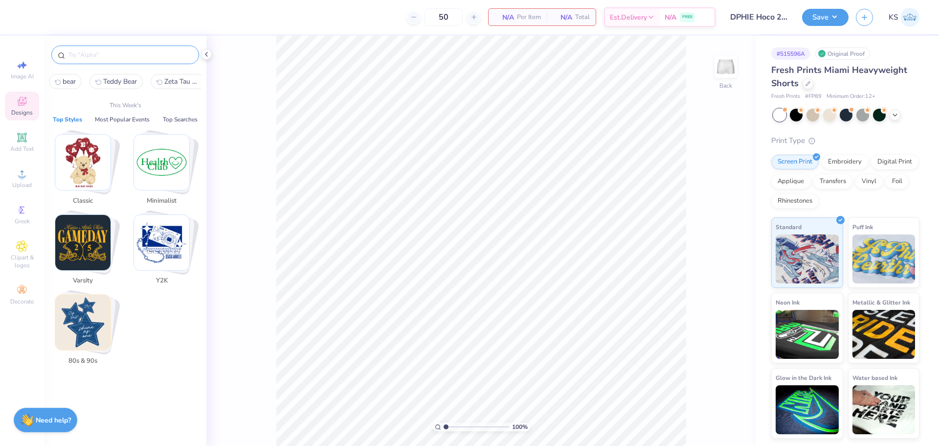
paste input "Alpha Sigma Tau Football Player With Collegiate Texts Game Day Sweater"
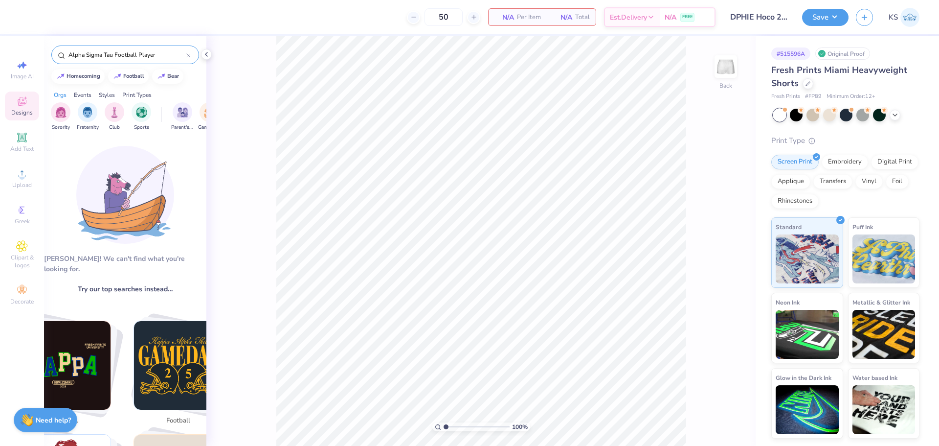
type input "Alpha Sigma Tau Football Player"
click at [166, 56] on input "Alpha Sigma Tau Football Player" at bounding box center [127, 55] width 119 height 10
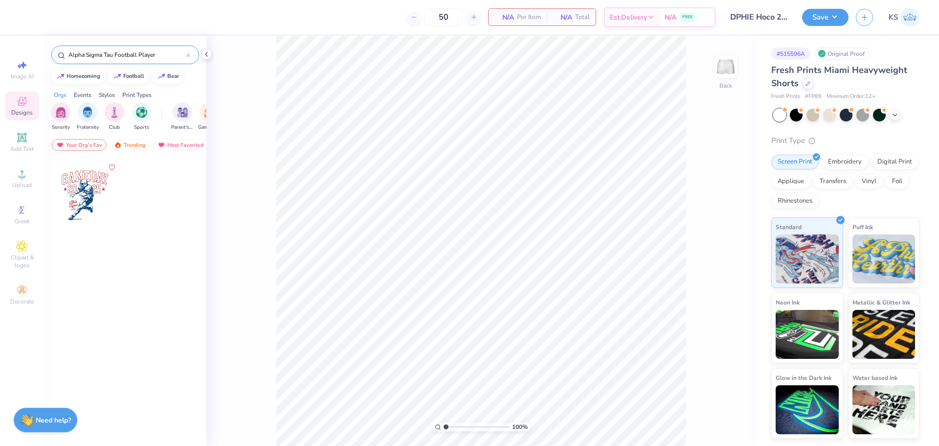
click at [92, 199] on div at bounding box center [85, 195] width 72 height 72
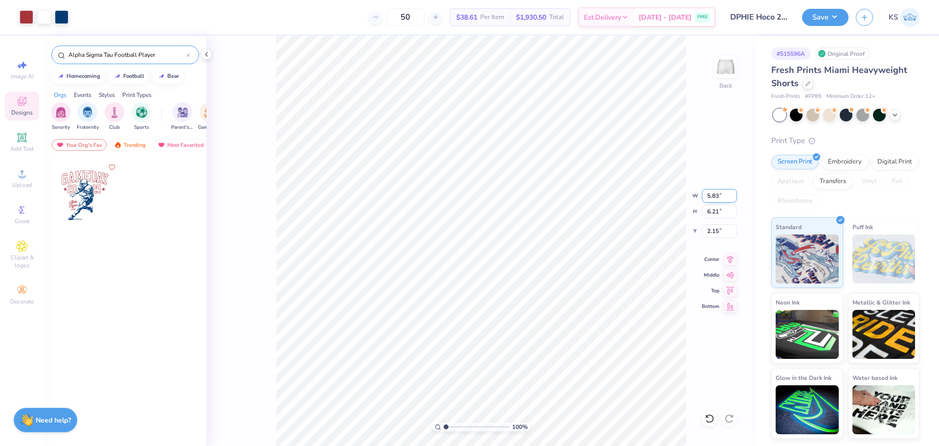
click at [715, 197] on input "5.83" at bounding box center [719, 196] width 35 height 14
type input "4.00"
type input "4.26"
type input "4.72"
click at [724, 258] on icon at bounding box center [731, 258] width 14 height 12
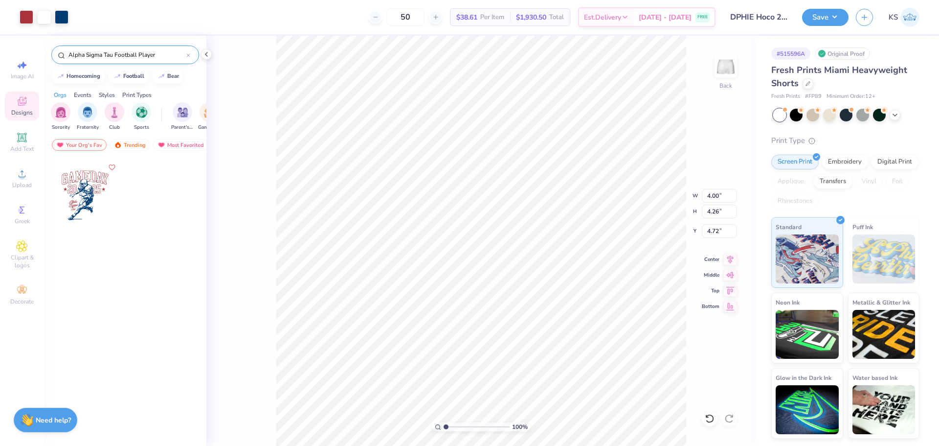
click at [692, 276] on div "100 % Back W 4.00 4.00 " H 4.26 4.26 " Y 4.72 4.72 " Center Middle Top Bottom" at bounding box center [480, 241] width 549 height 410
type input "2.75"
click at [458, 426] on input "range" at bounding box center [477, 426] width 66 height 9
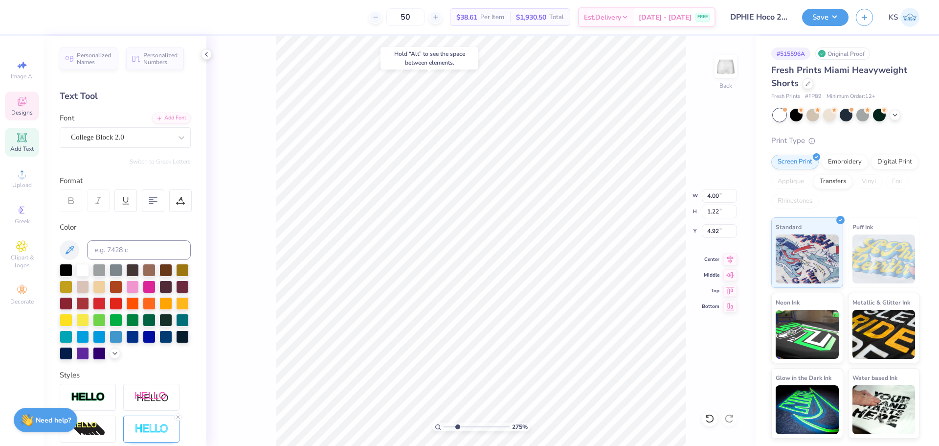
type input "4.92"
click at [710, 418] on icon at bounding box center [710, 418] width 10 height 10
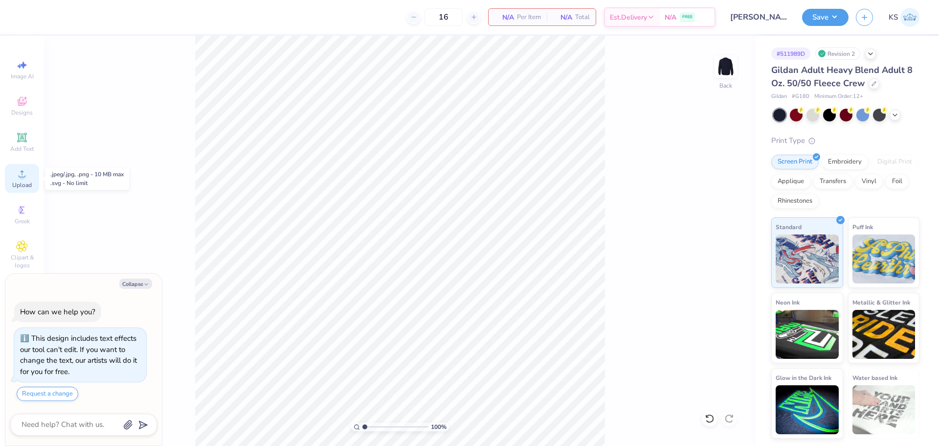
click at [17, 179] on icon at bounding box center [22, 174] width 12 height 12
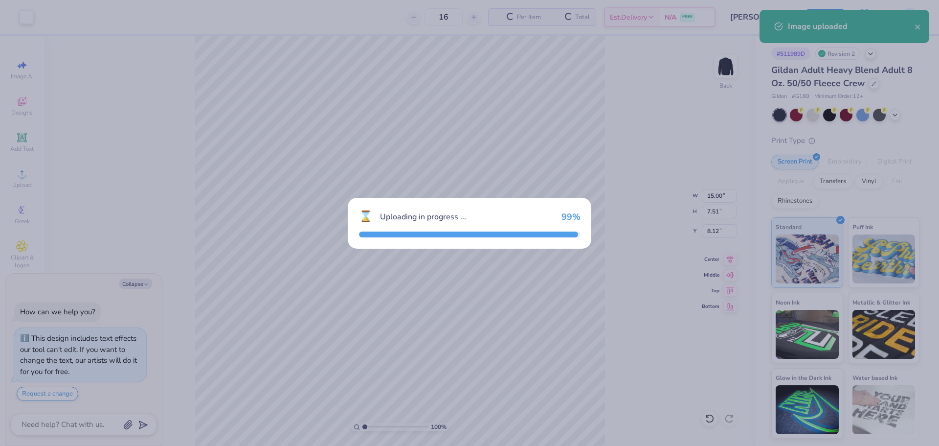
type textarea "x"
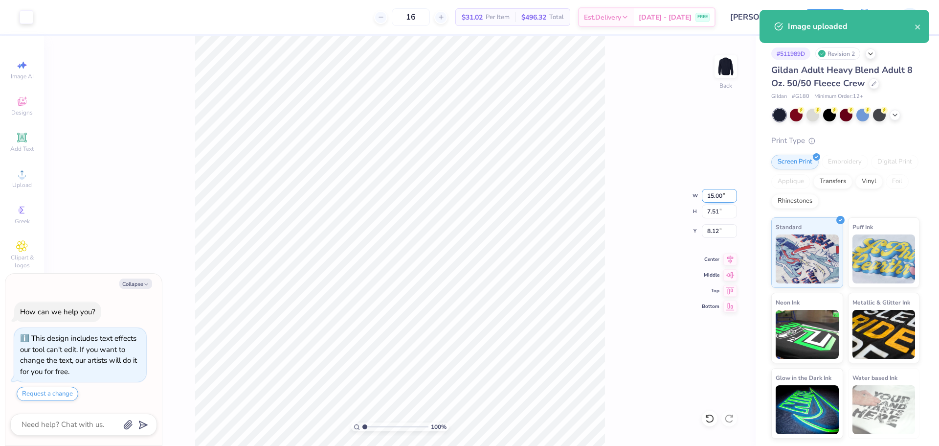
click at [713, 196] on input "15.00" at bounding box center [719, 196] width 35 height 14
type input "11"
type textarea "x"
type input "11.00"
type input "5.51"
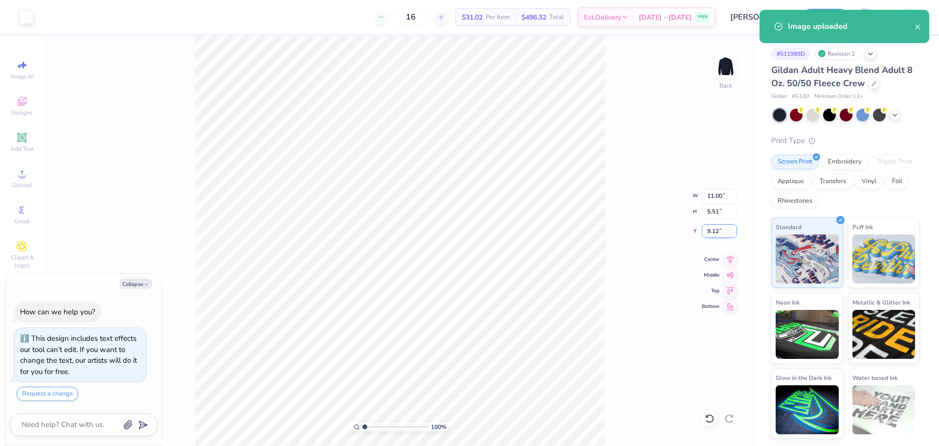
click at [719, 229] on input "9.12" at bounding box center [719, 231] width 35 height 14
type input "3"
type textarea "x"
type input "3.00"
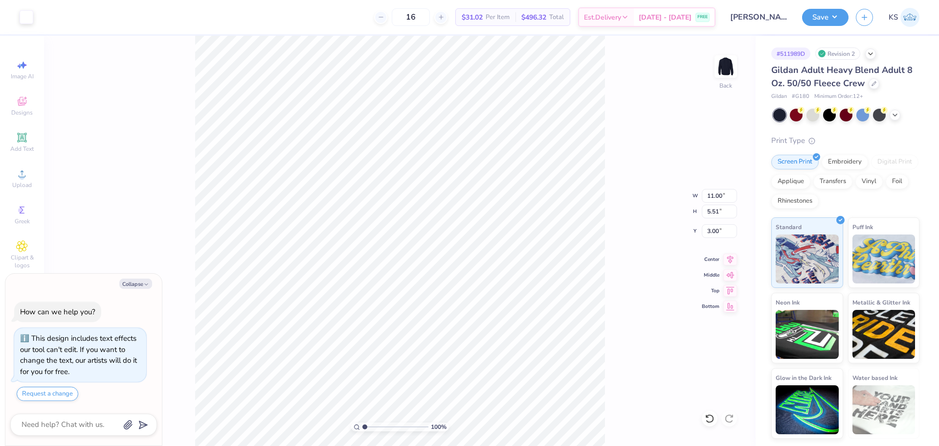
type textarea "x"
type input "1"
drag, startPoint x: 369, startPoint y: 425, endPoint x: 341, endPoint y: 423, distance: 28.5
click at [363, 423] on input "range" at bounding box center [396, 426] width 66 height 9
click at [265, 28] on div "Art colors 16 $31.02 Per Item $496.32 Total Est. Delivery [DATE] - [DATE] FREE …" at bounding box center [469, 223] width 939 height 446
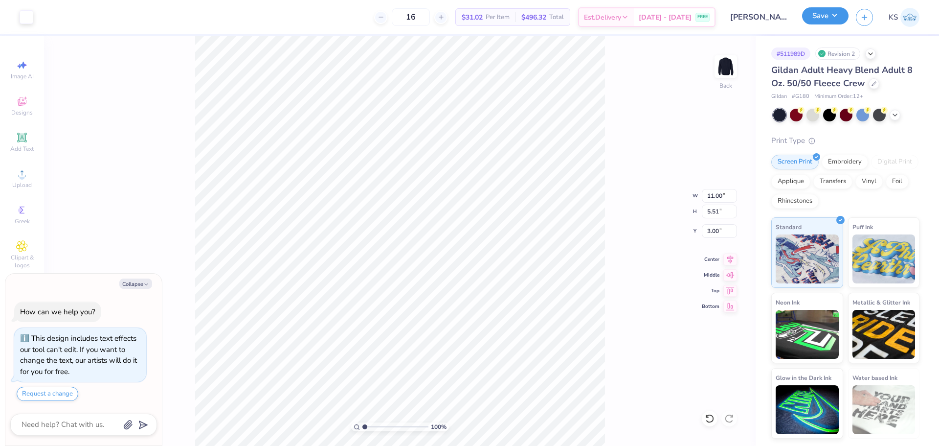
click at [829, 16] on button "Save" at bounding box center [825, 15] width 46 height 17
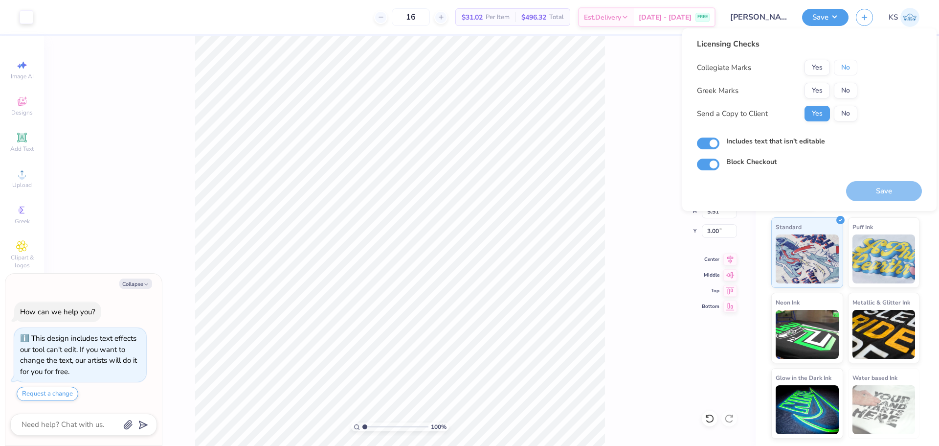
drag, startPoint x: 845, startPoint y: 69, endPoint x: 845, endPoint y: 80, distance: 11.8
click at [845, 69] on button "No" at bounding box center [845, 68] width 23 height 16
click at [845, 88] on button "No" at bounding box center [845, 91] width 23 height 16
click at [897, 193] on button "Save" at bounding box center [885, 191] width 76 height 20
type textarea "x"
